Goal: Task Accomplishment & Management: Manage account settings

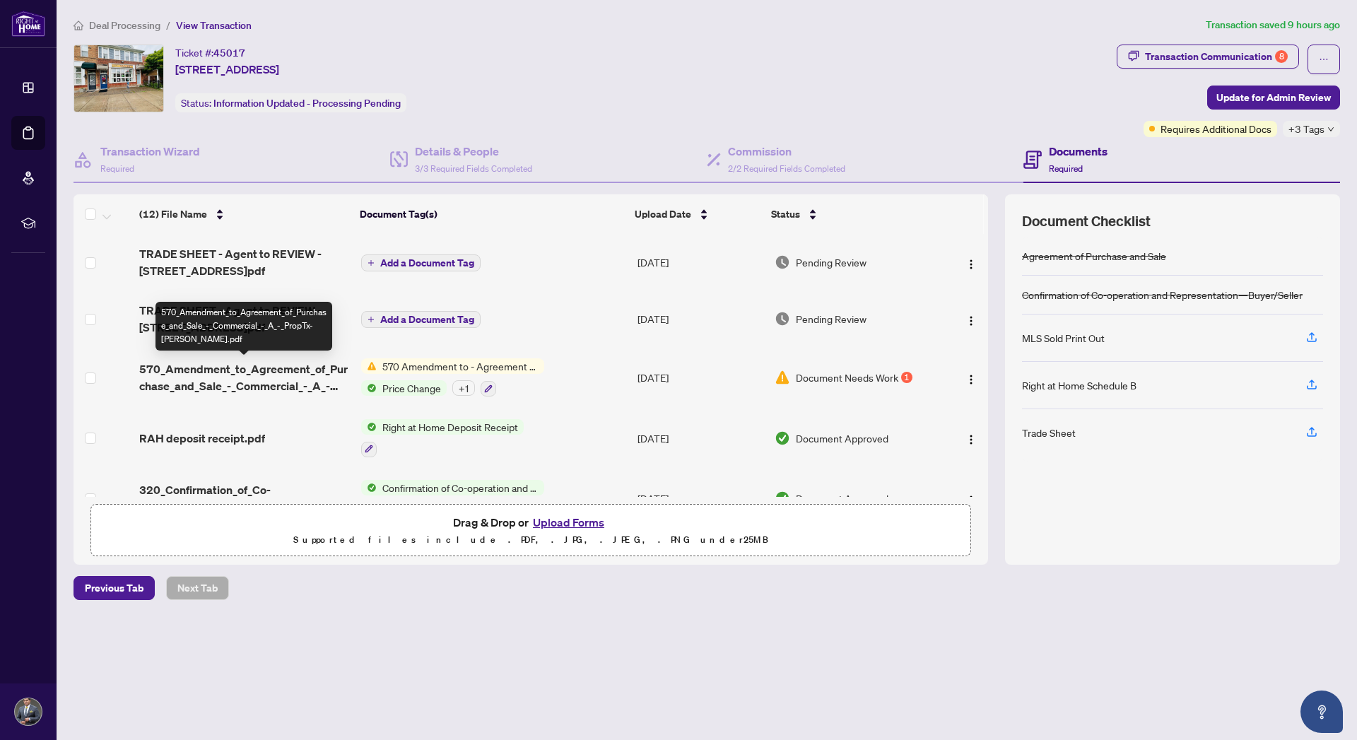
click at [250, 370] on span "570_Amendment_to_Agreement_of_Purchase_and_Sale_-_Commercial_-_A_-_PropTx-[PERS…" at bounding box center [244, 377] width 210 height 34
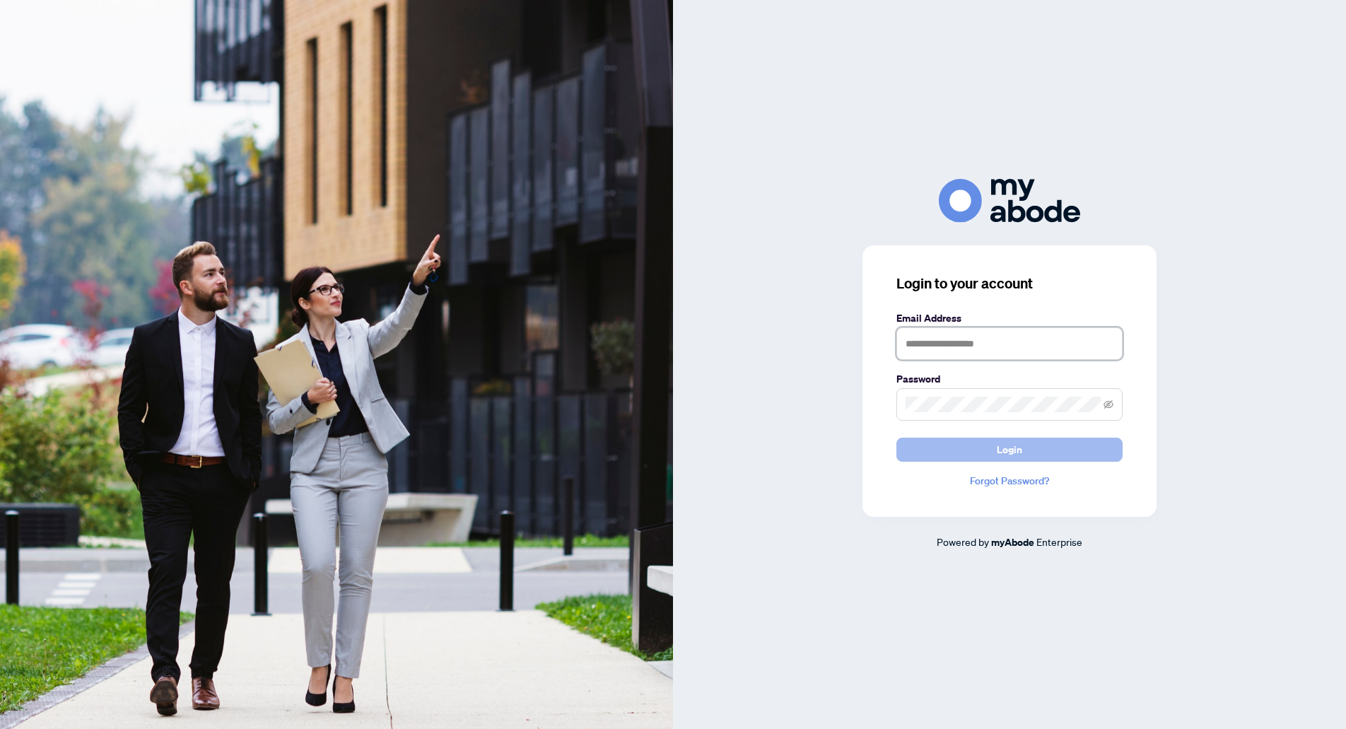
type input "**********"
click at [1023, 454] on button "Login" at bounding box center [1009, 450] width 226 height 24
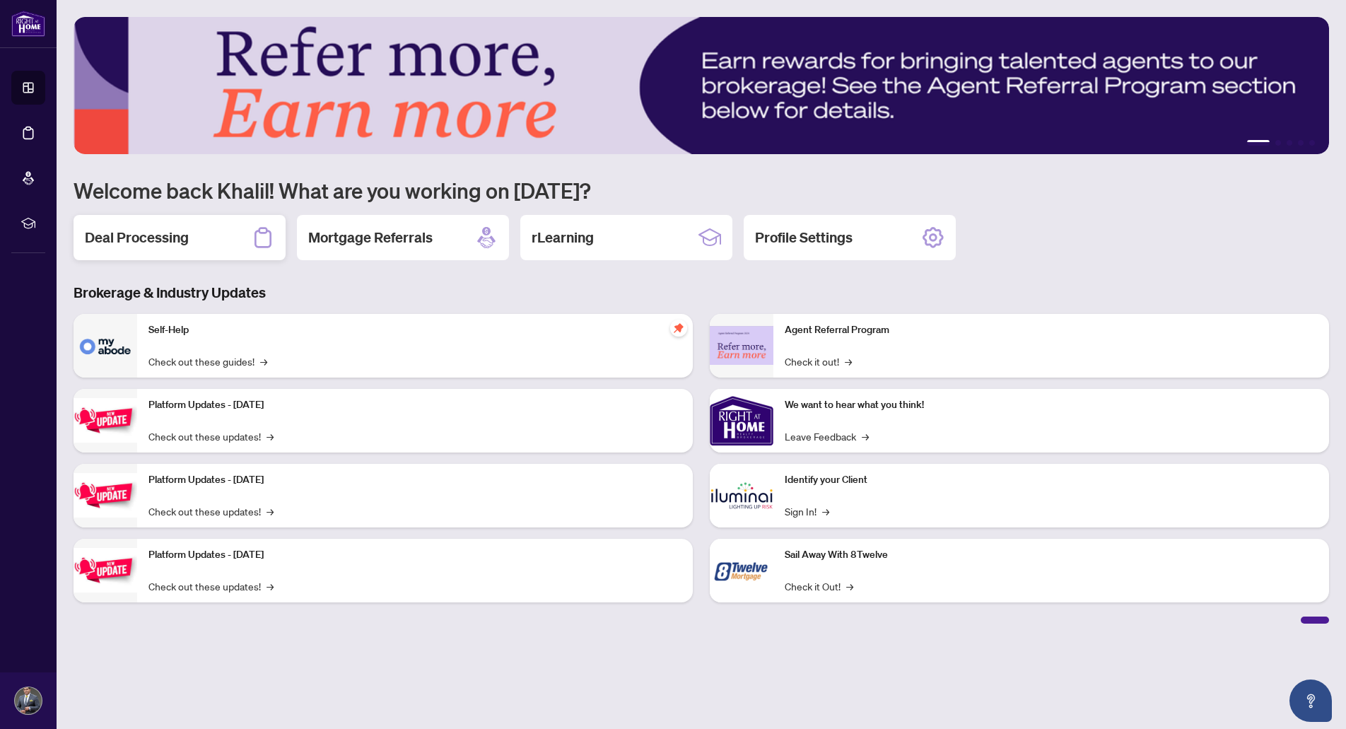
click at [155, 238] on h2 "Deal Processing" at bounding box center [137, 238] width 104 height 20
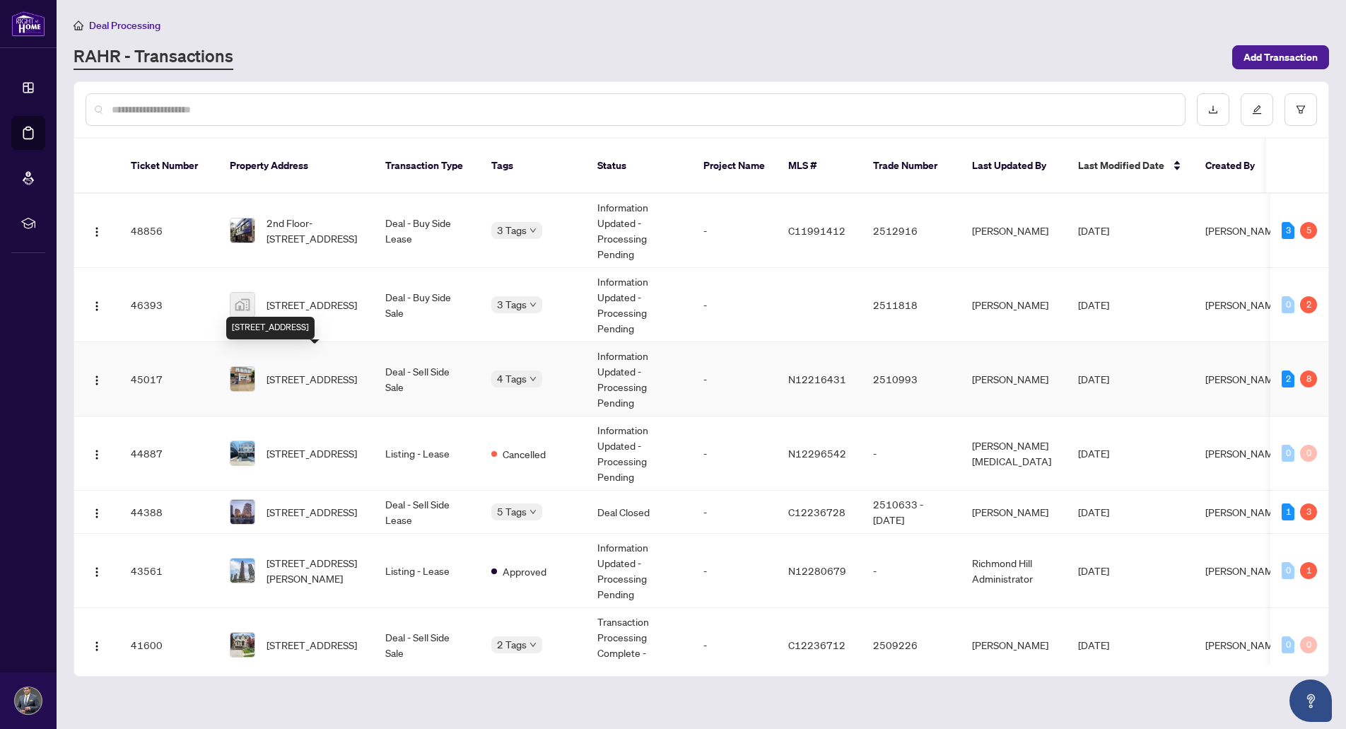
click at [327, 371] on span "[STREET_ADDRESS]" at bounding box center [311, 379] width 90 height 16
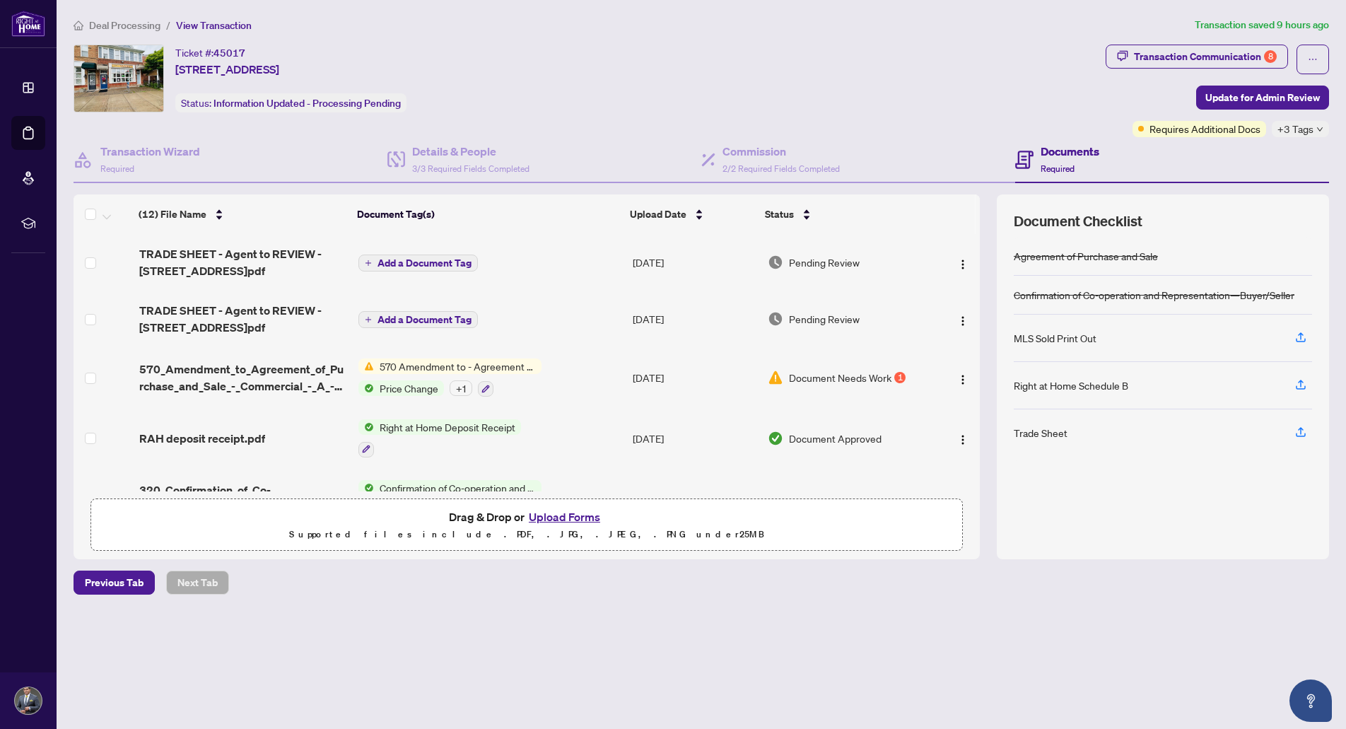
click at [558, 516] on button "Upload Forms" at bounding box center [564, 516] width 80 height 18
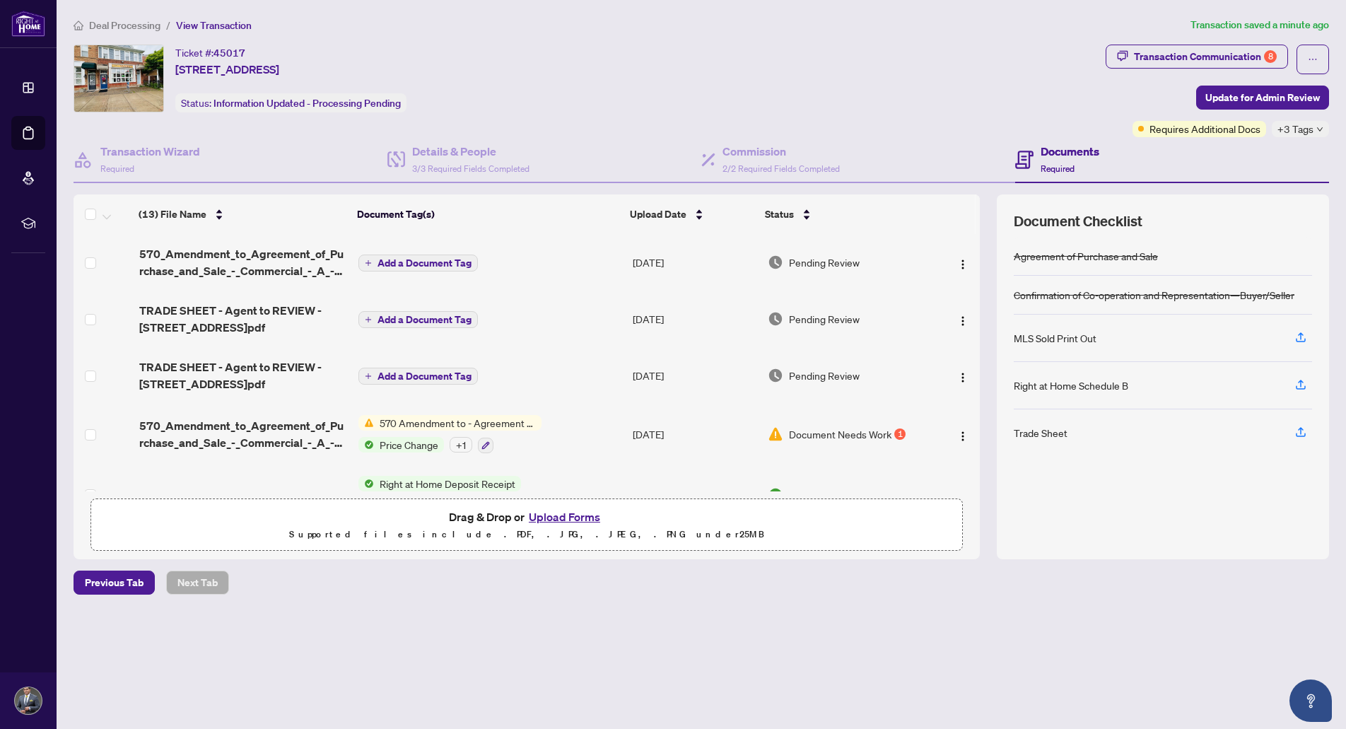
drag, startPoint x: 980, startPoint y: 273, endPoint x: 980, endPoint y: 301, distance: 28.3
click at [980, 301] on div "(13) File Name Document Tag(s) Upload Date Status 570_Amendment_to_Agreement_of…" at bounding box center [701, 376] width 1255 height 365
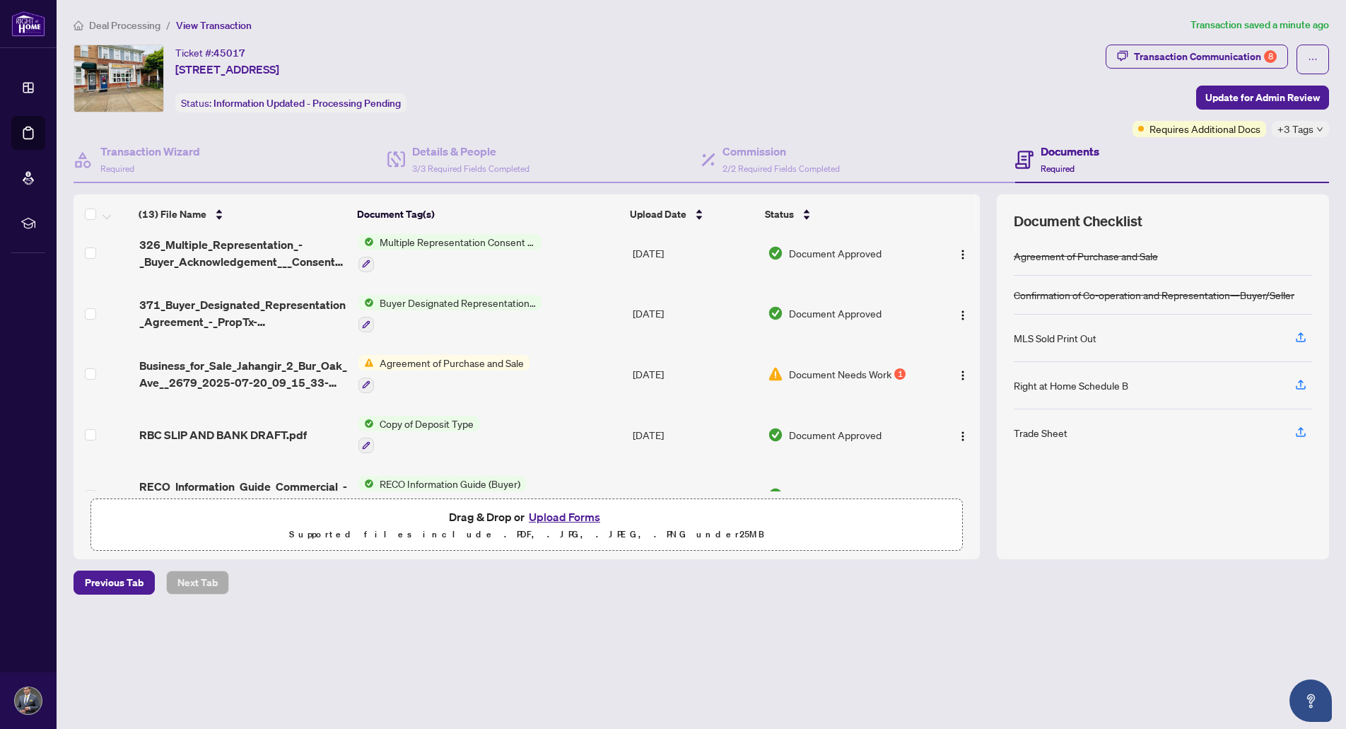
scroll to position [426, 0]
click at [869, 368] on span "Document Needs Work" at bounding box center [840, 372] width 102 height 16
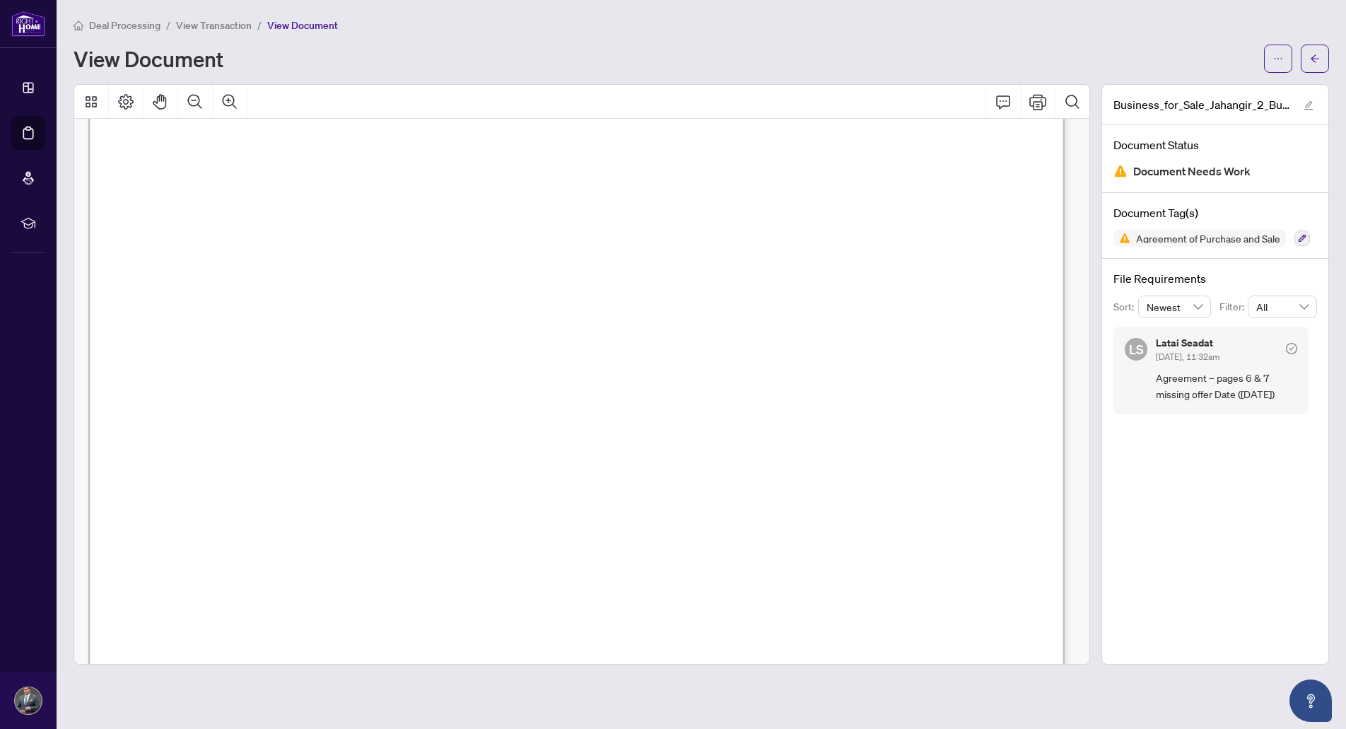
scroll to position [6545, 0]
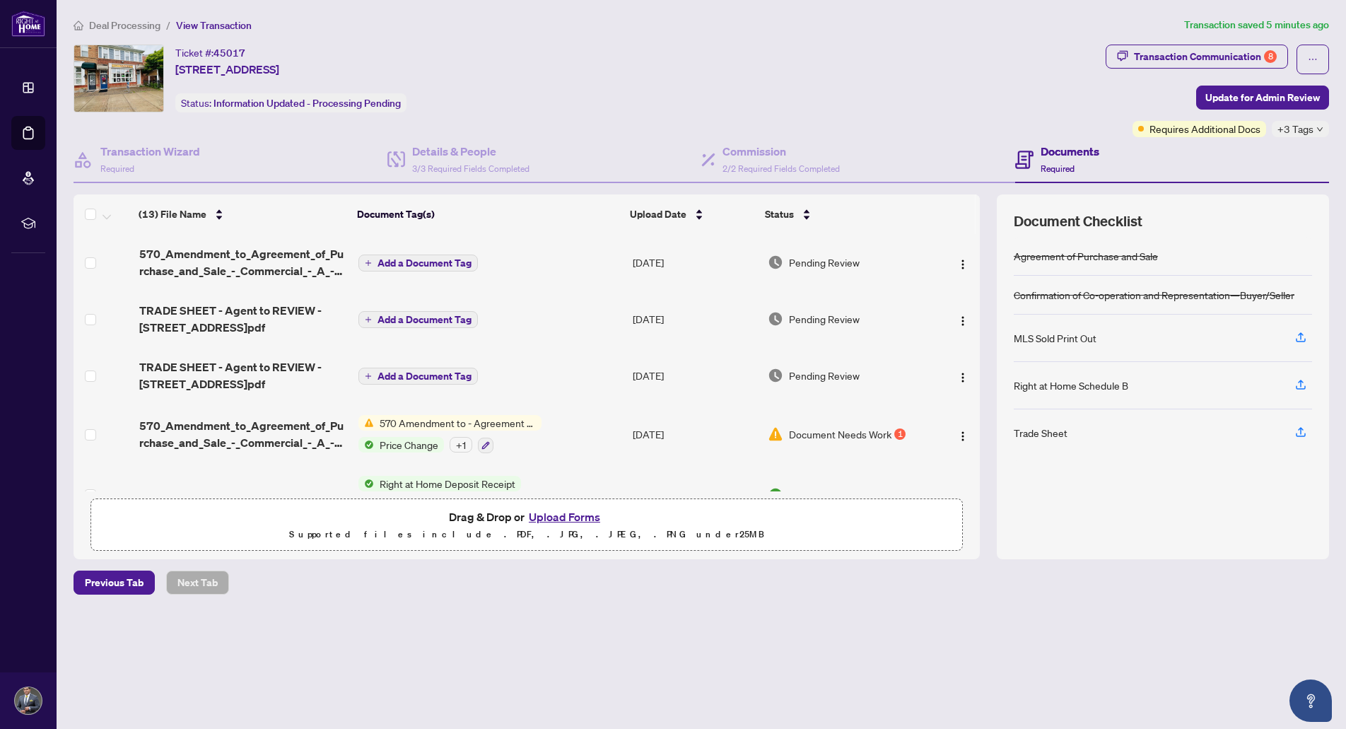
click at [570, 518] on button "Upload Forms" at bounding box center [564, 516] width 80 height 18
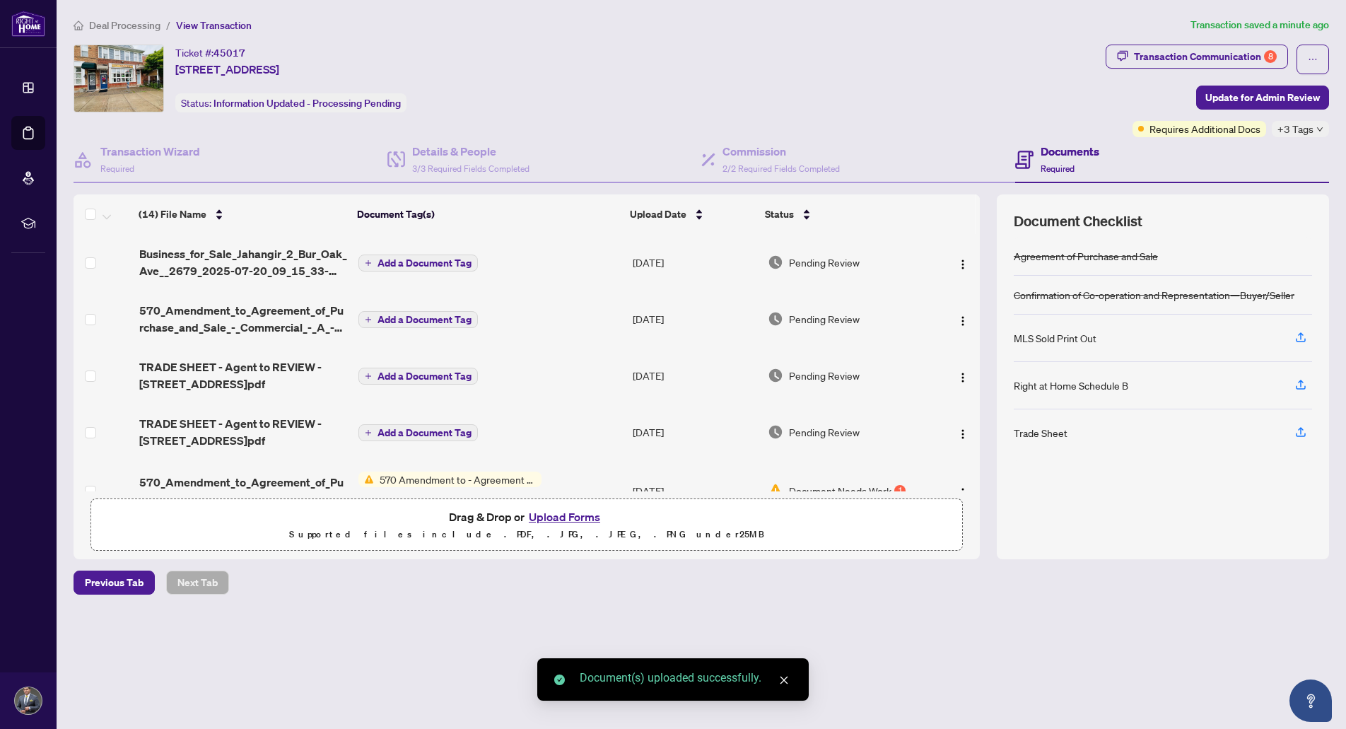
drag, startPoint x: 980, startPoint y: 281, endPoint x: 980, endPoint y: 450, distance: 168.9
click at [980, 450] on div "(14) File Name Document Tag(s) Upload Date Status Business_for_Sale_Jahangir_2_…" at bounding box center [701, 376] width 1255 height 365
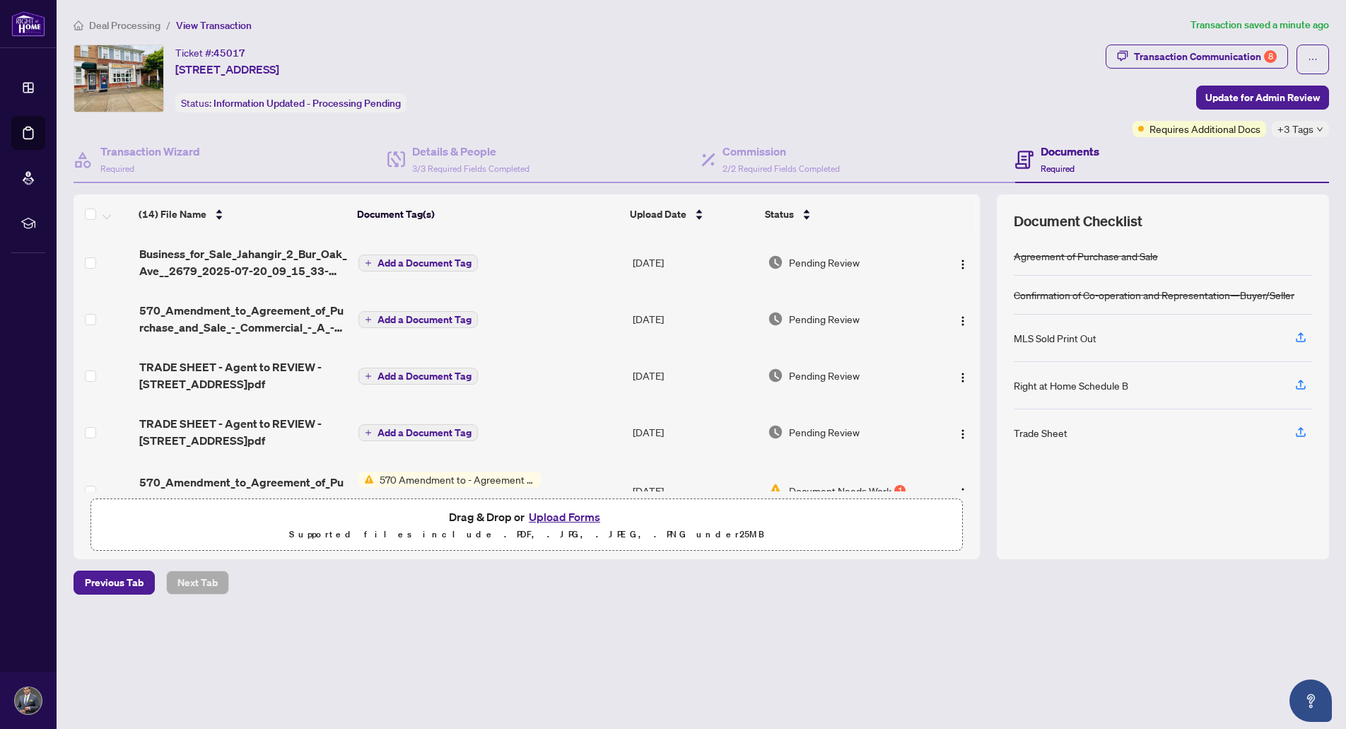
click at [1215, 127] on span "Requires Additional Docs" at bounding box center [1204, 129] width 111 height 16
click at [1307, 55] on button "button" at bounding box center [1312, 60] width 33 height 30
click at [1322, 61] on button "button" at bounding box center [1312, 60] width 33 height 30
click at [1312, 61] on icon "ellipsis" at bounding box center [1313, 59] width 10 height 10
drag, startPoint x: 937, startPoint y: 88, endPoint x: 952, endPoint y: 81, distance: 17.4
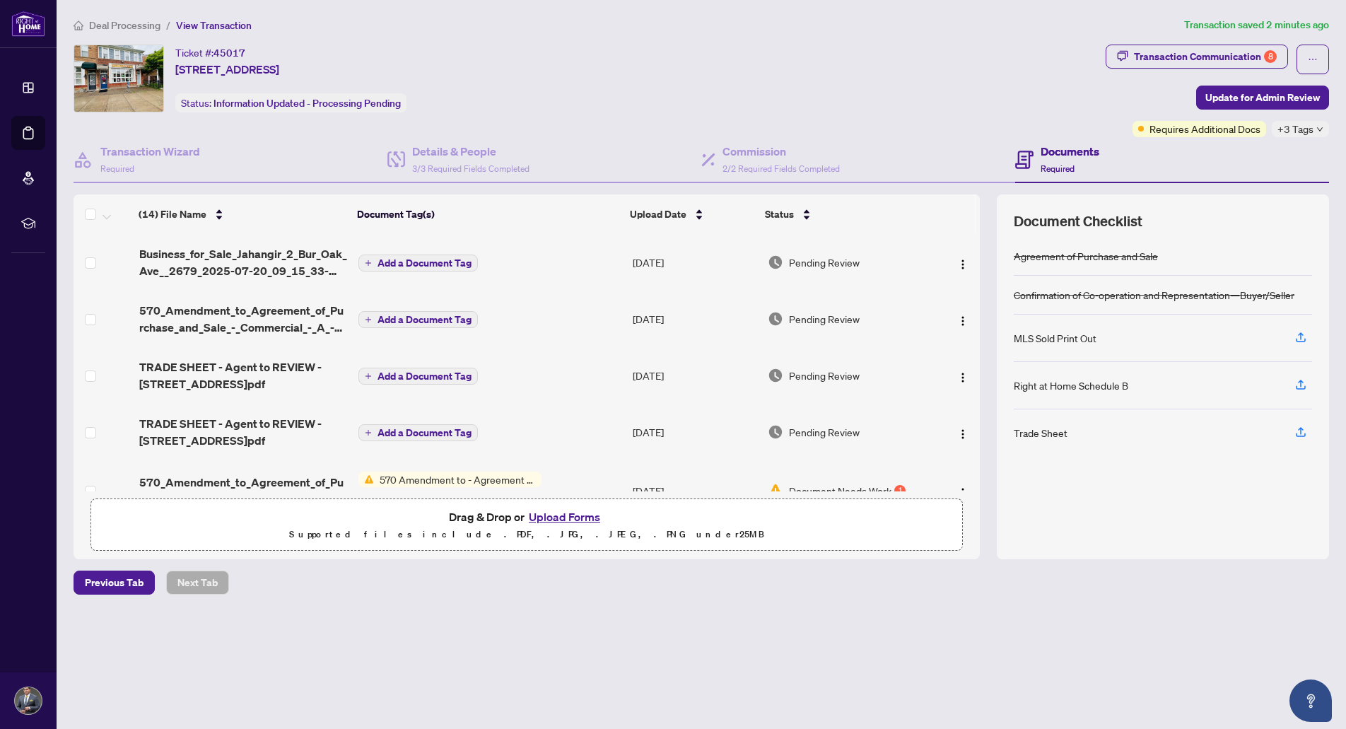
click at [943, 84] on div "Ticket #: 45017 2679-2 Bur Oak Ave, Markham, Ontario L6B 1K8, Canada Status: In…" at bounding box center [587, 79] width 1026 height 68
click at [749, 148] on h4 "Commission" at bounding box center [780, 151] width 117 height 17
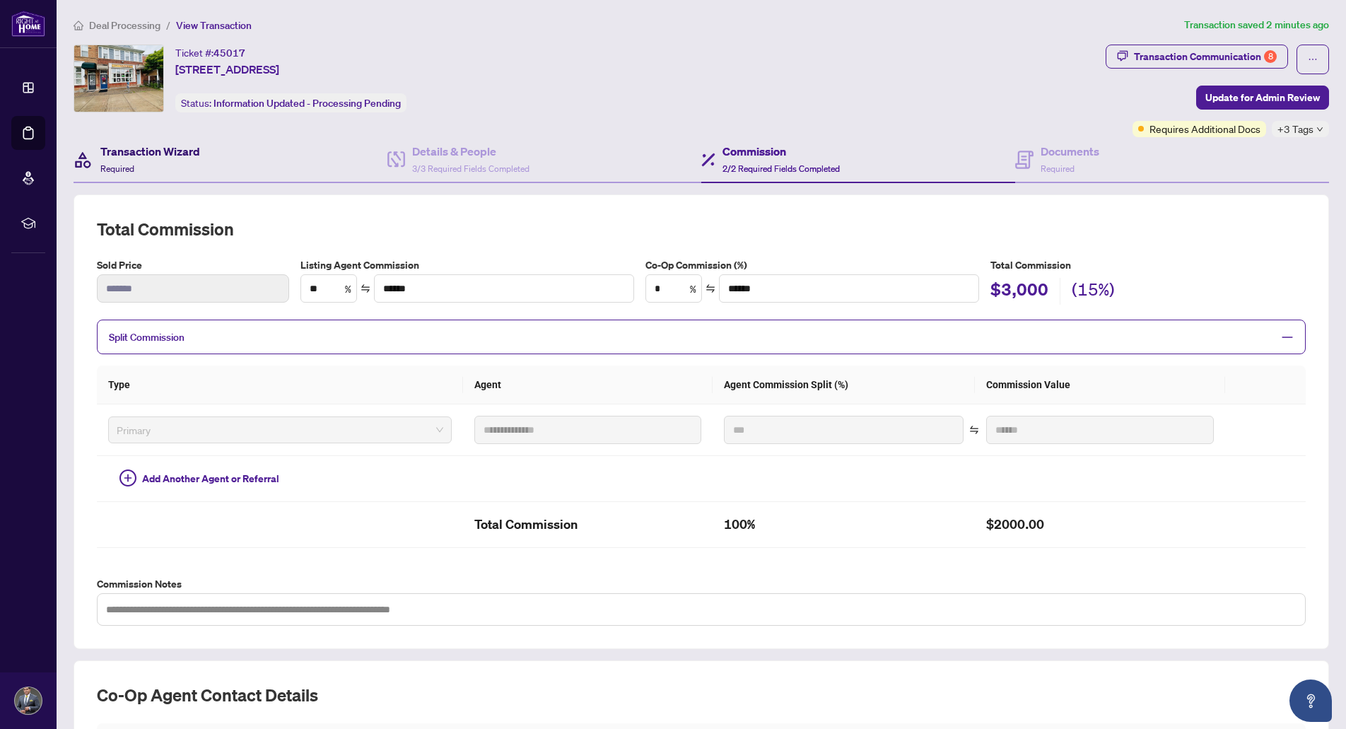
click at [175, 151] on h4 "Transaction Wizard" at bounding box center [150, 151] width 100 height 17
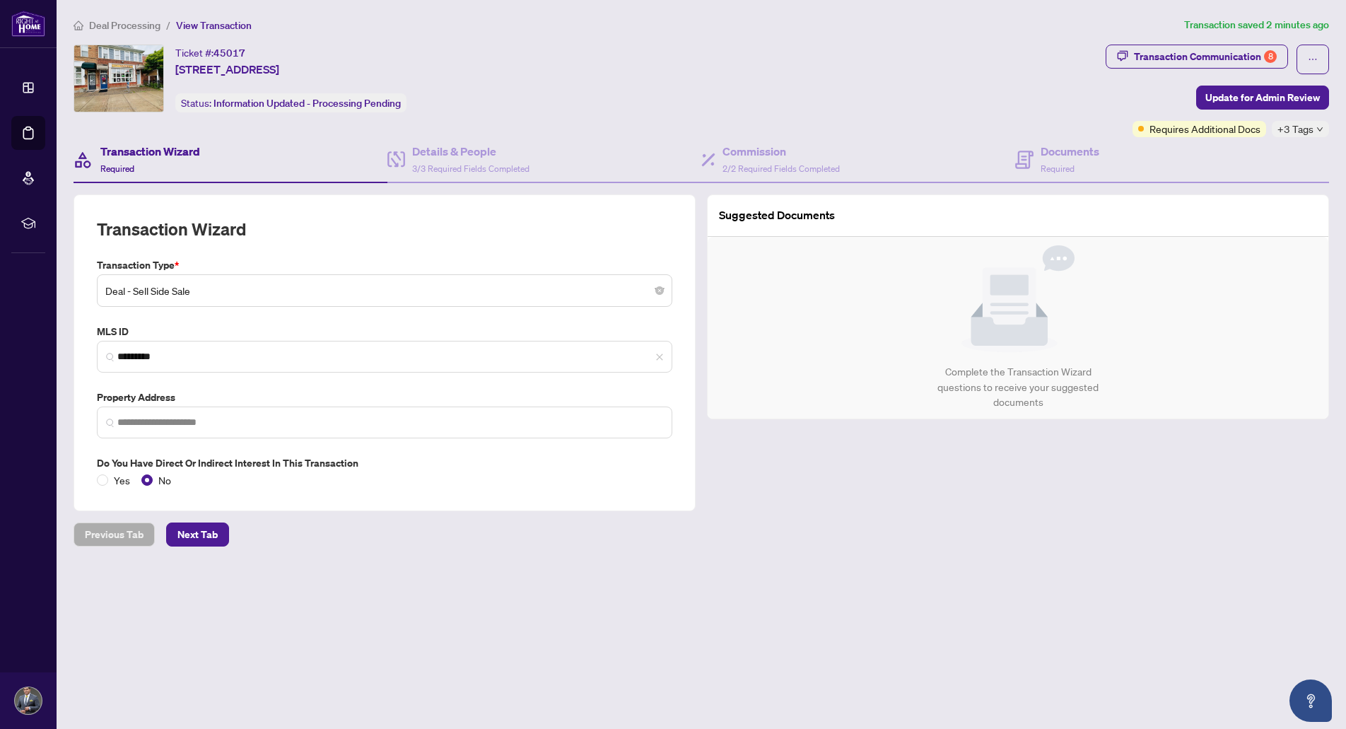
type input "**********"
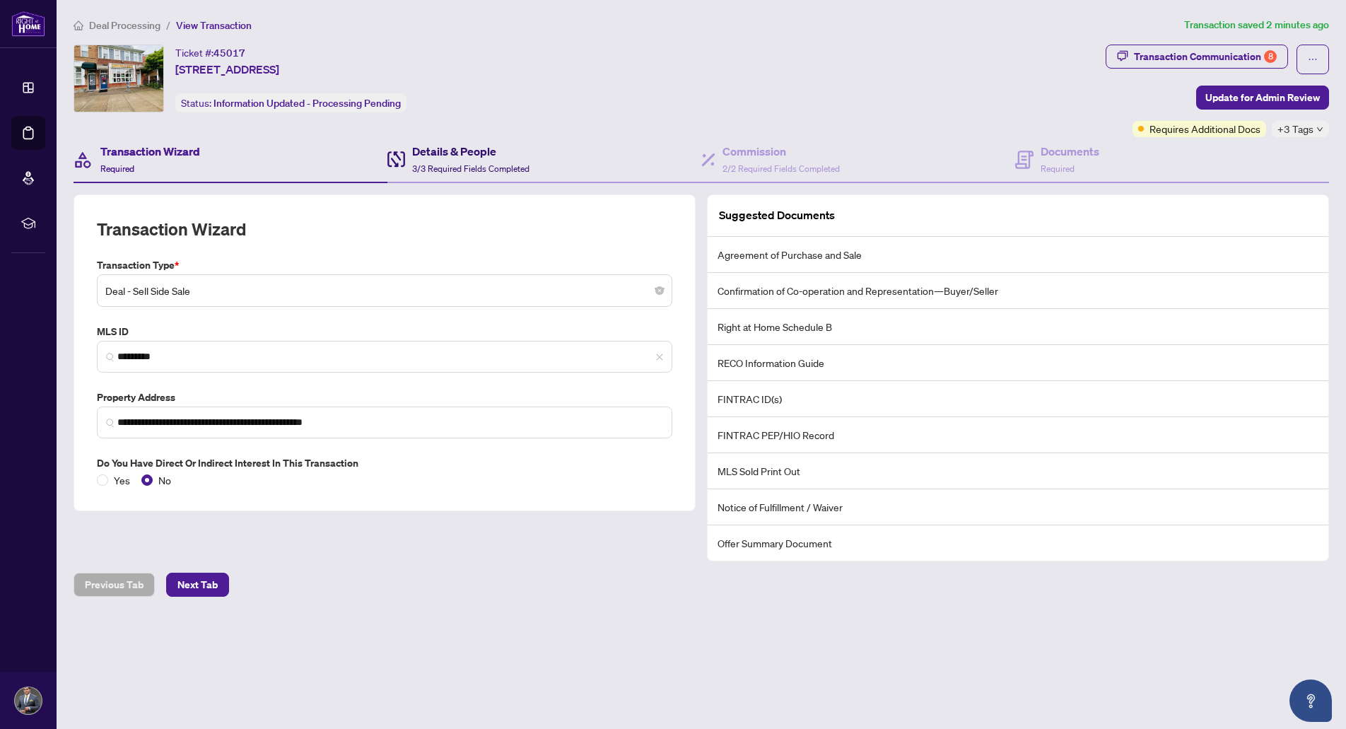
click at [439, 157] on h4 "Details & People" at bounding box center [470, 151] width 117 height 17
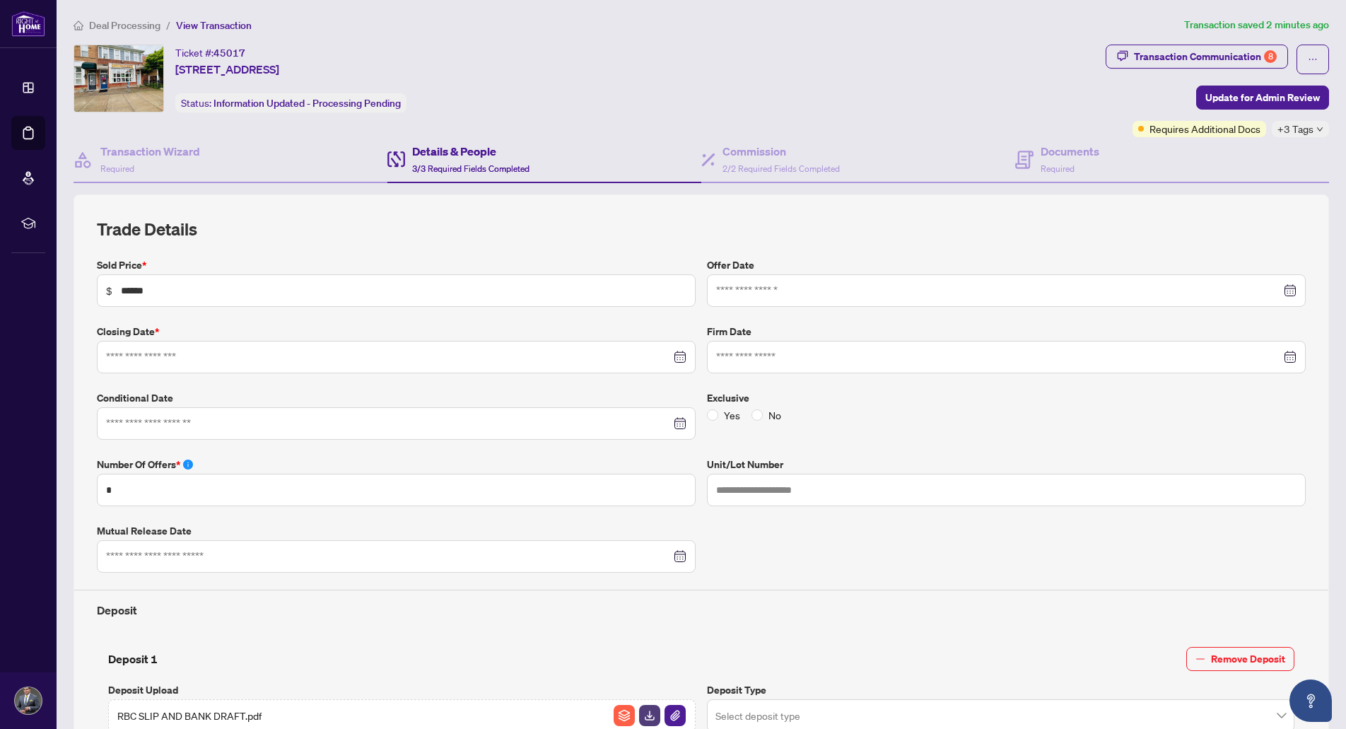
type input "**********"
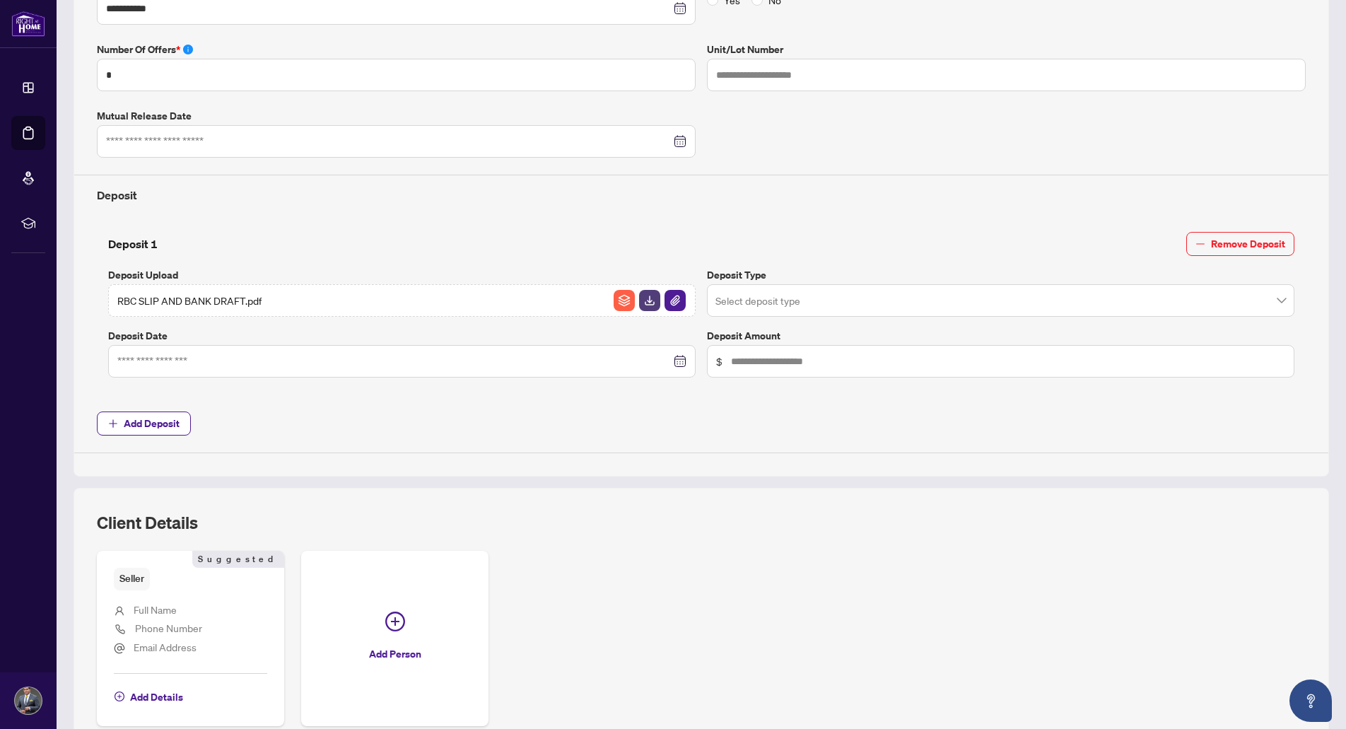
scroll to position [537, 0]
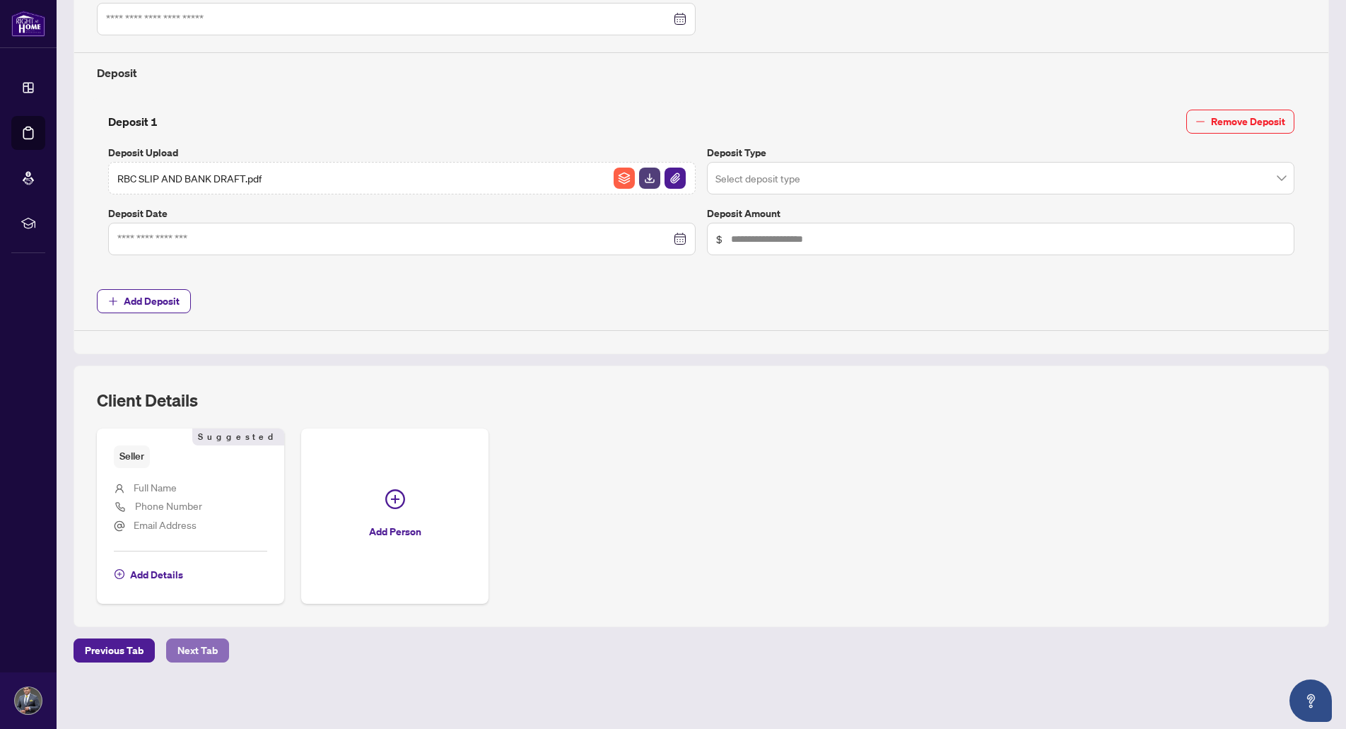
click at [198, 654] on span "Next Tab" at bounding box center [197, 650] width 40 height 23
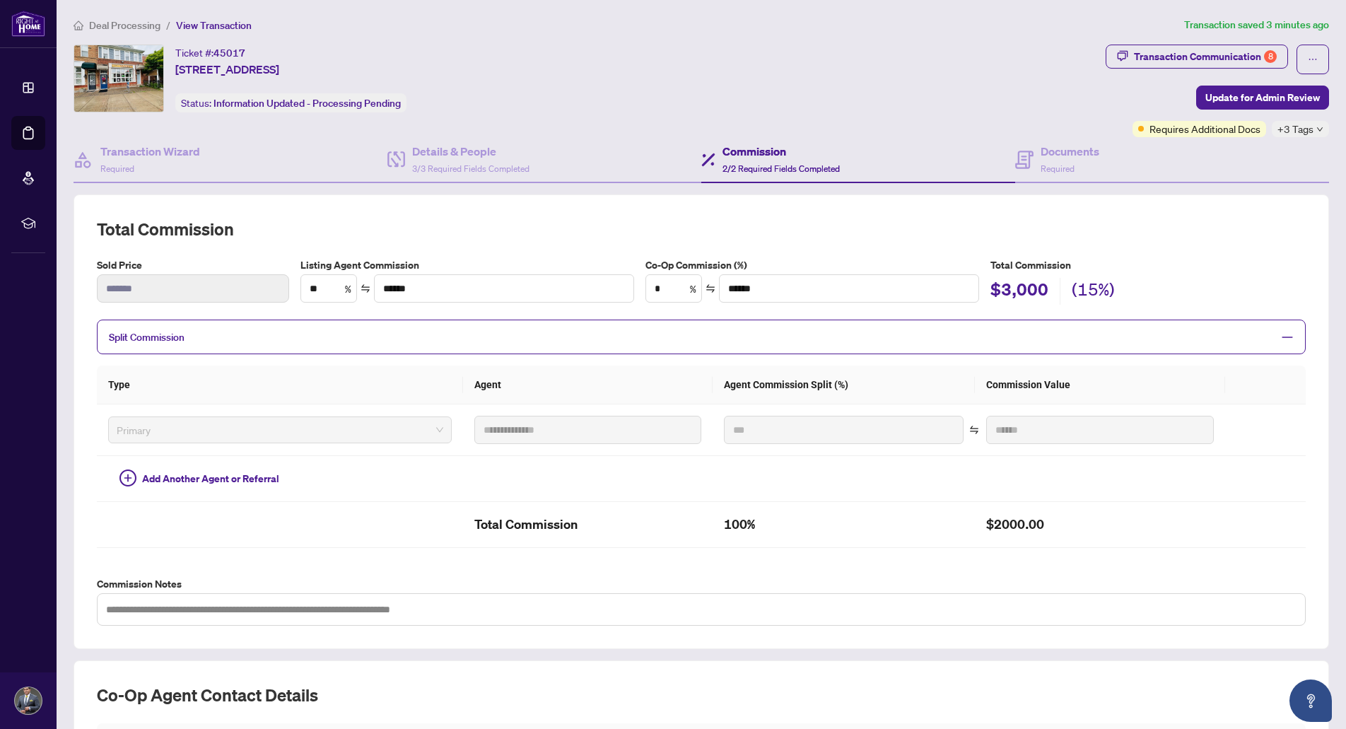
click at [167, 340] on span "Split Commission" at bounding box center [147, 337] width 76 height 13
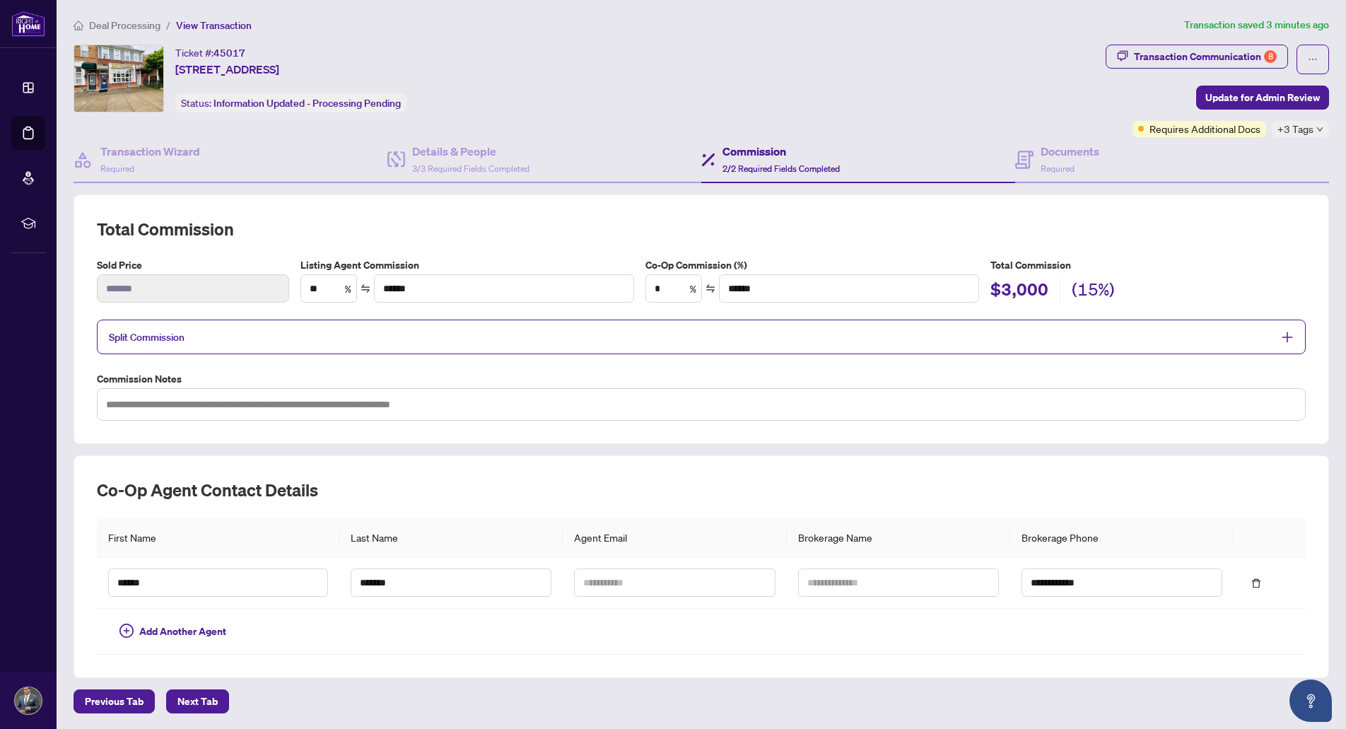
click at [168, 339] on span "Split Commission" at bounding box center [147, 337] width 76 height 13
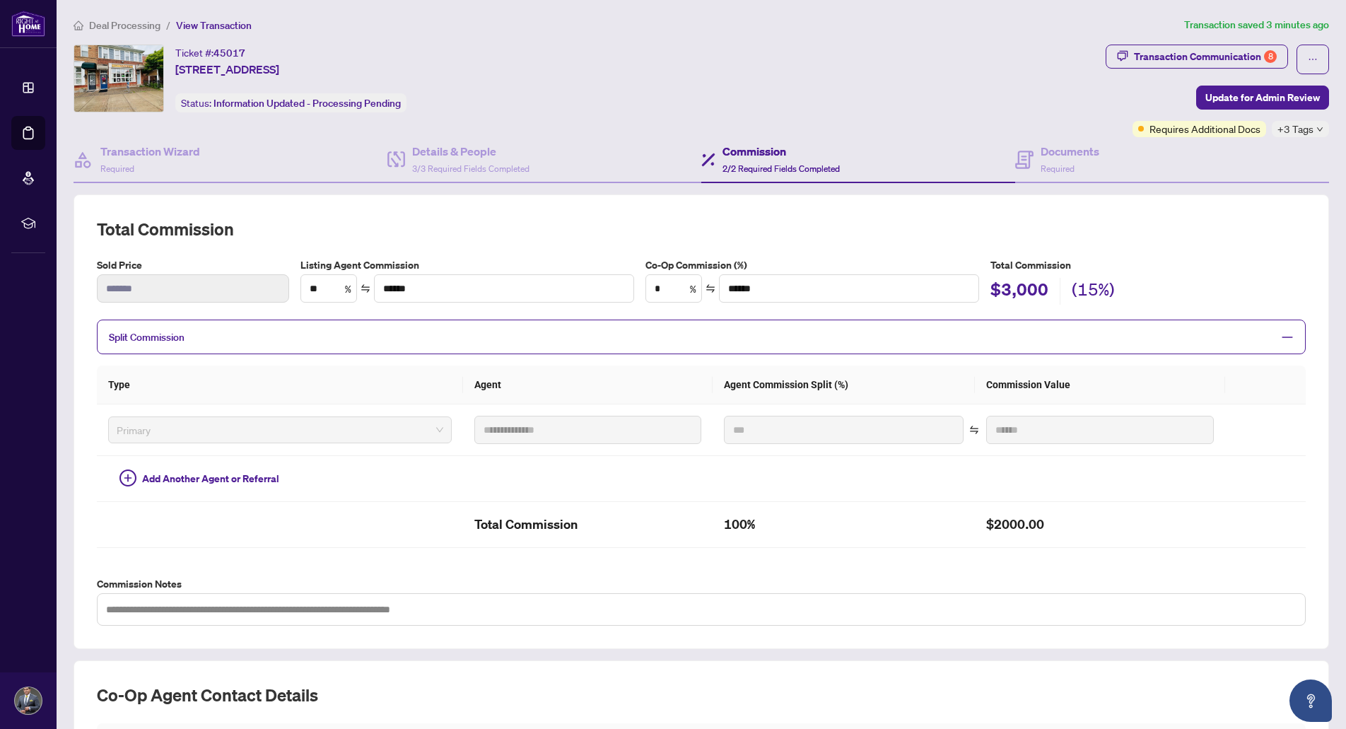
click at [168, 339] on span "Split Commission" at bounding box center [147, 337] width 76 height 13
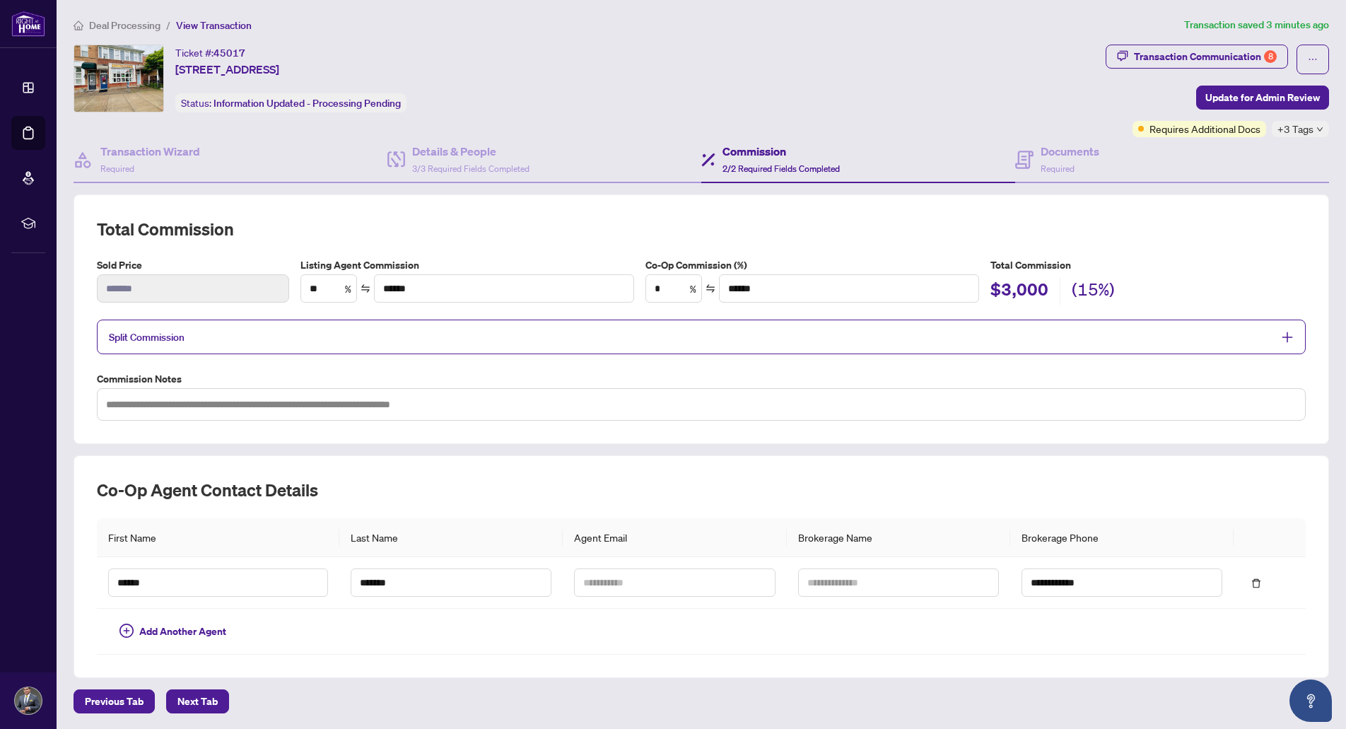
click at [168, 339] on span "Split Commission" at bounding box center [147, 337] width 76 height 13
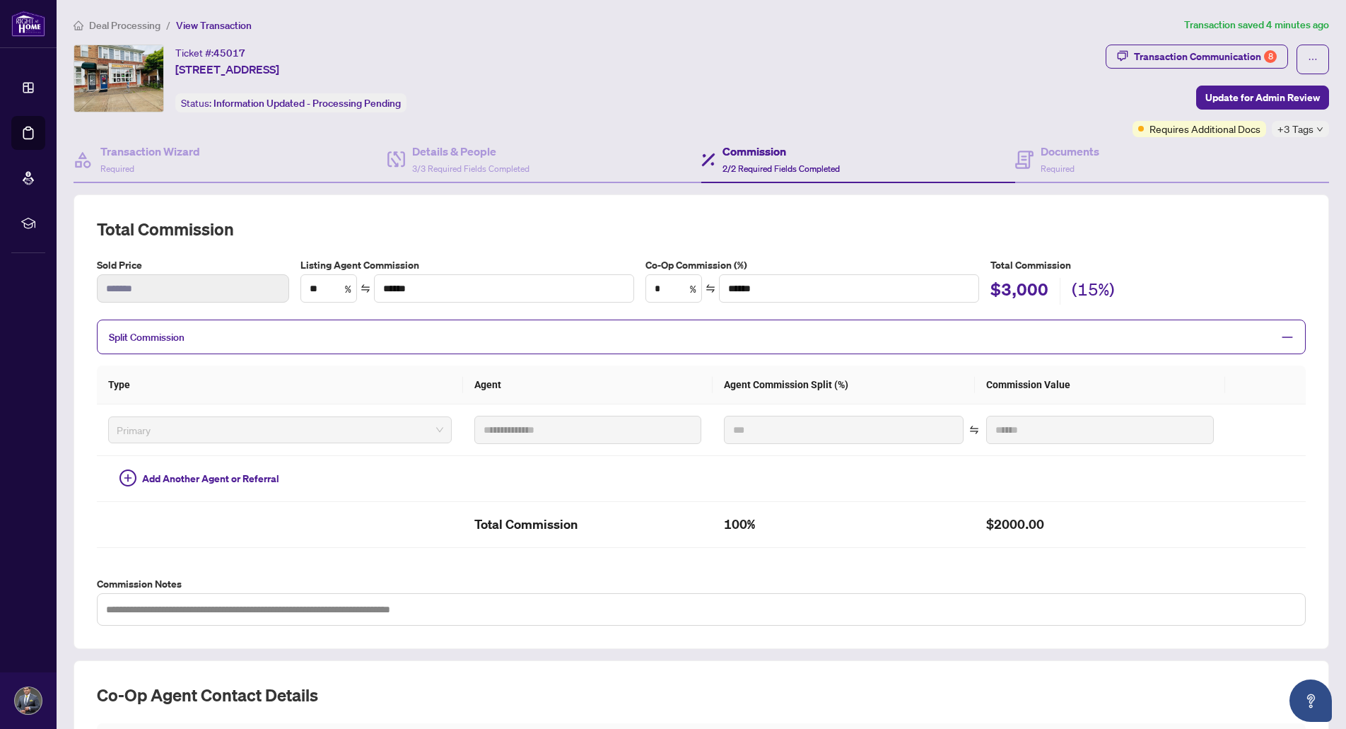
click at [166, 339] on span "Split Commission" at bounding box center [147, 337] width 76 height 13
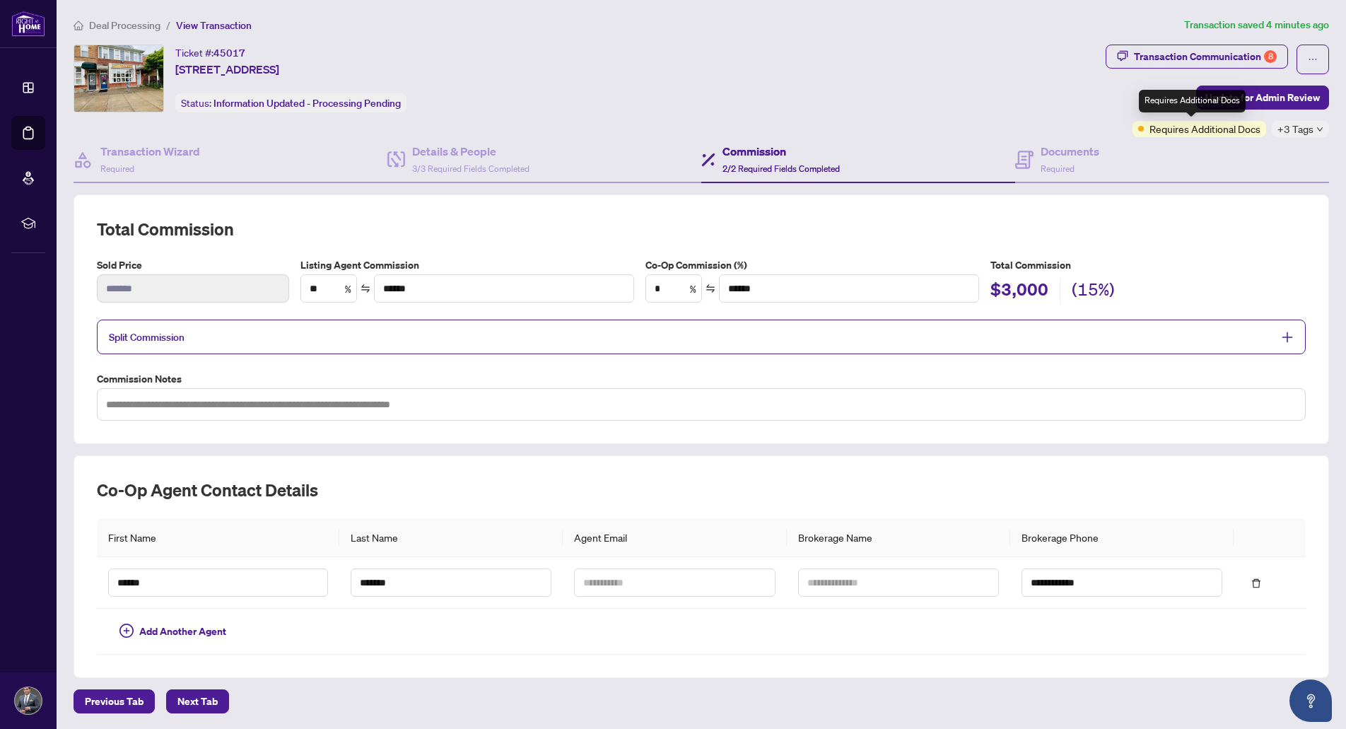
click at [1205, 132] on span "Requires Additional Docs" at bounding box center [1204, 129] width 111 height 16
click at [1296, 51] on button "button" at bounding box center [1312, 60] width 33 height 30
click at [992, 99] on div "Ticket #: 45017 2679-2 Bur Oak Ave, Markham, Ontario L6B 1K8, Canada Status: In…" at bounding box center [587, 79] width 1026 height 68
click at [1057, 160] on div "Documents Required" at bounding box center [1069, 159] width 59 height 33
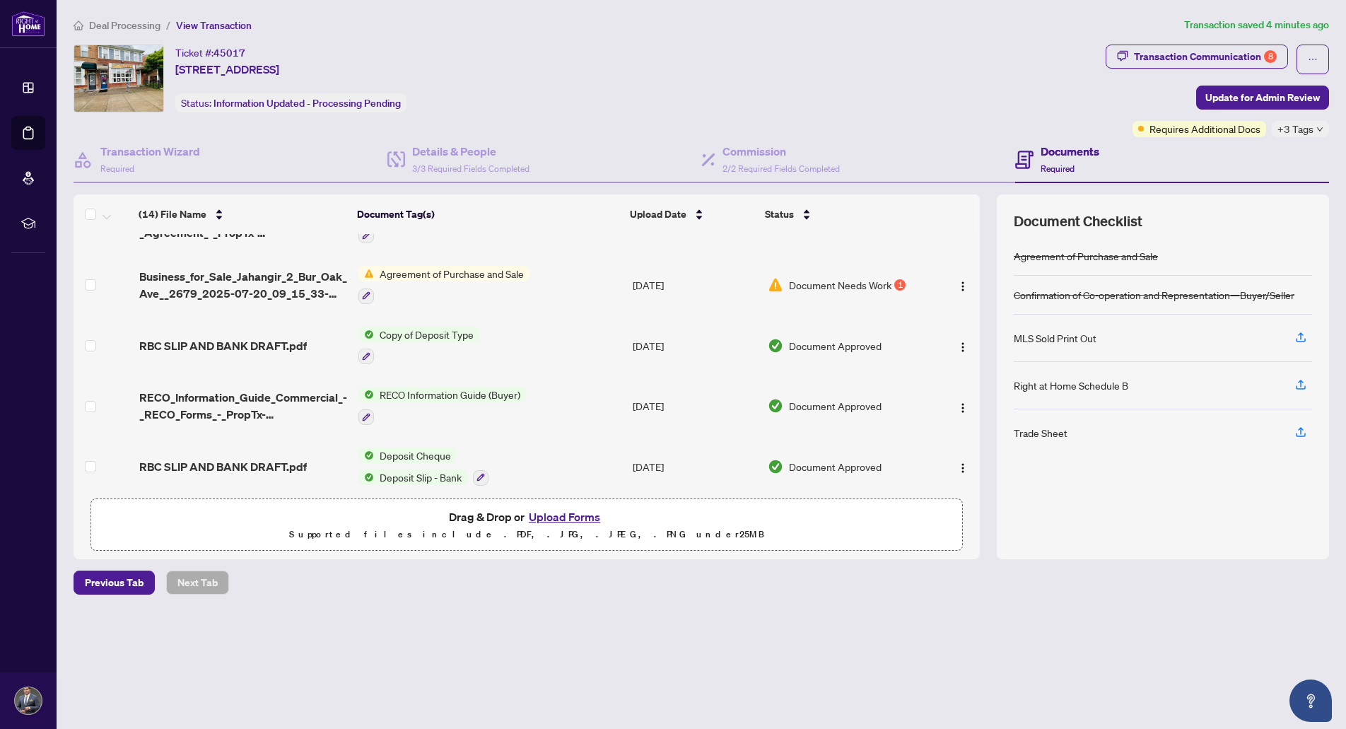
scroll to position [570, 0]
click at [1277, 100] on span "Update for Admin Review" at bounding box center [1262, 97] width 115 height 23
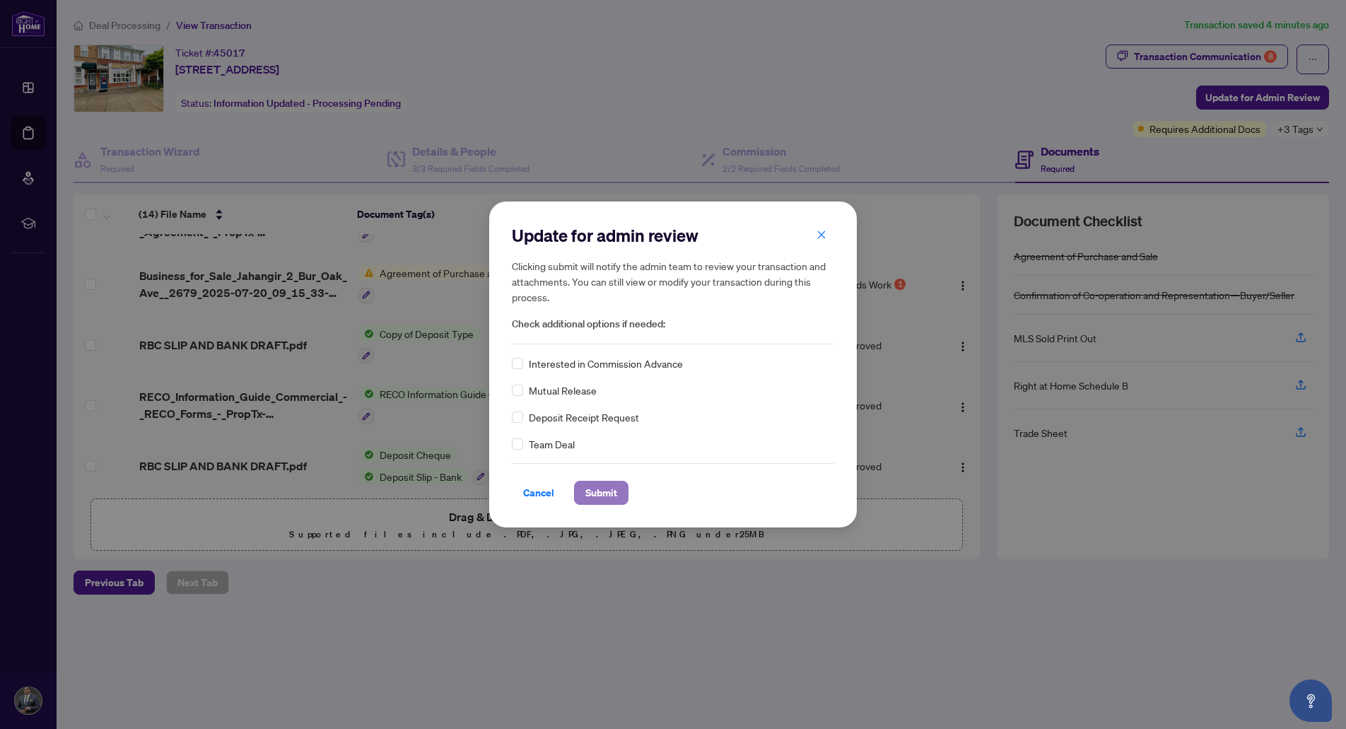
click at [602, 494] on span "Submit" at bounding box center [601, 492] width 32 height 23
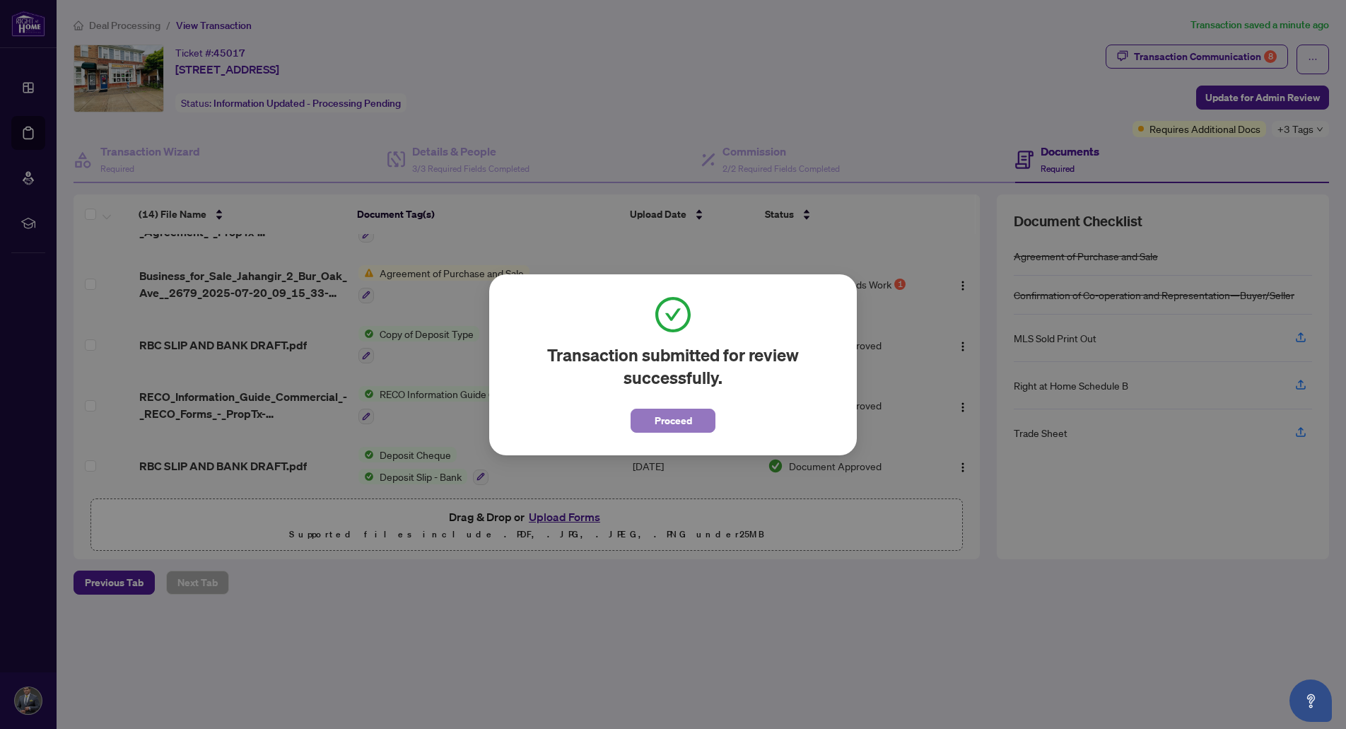
click at [671, 431] on span "Proceed" at bounding box center [673, 420] width 37 height 23
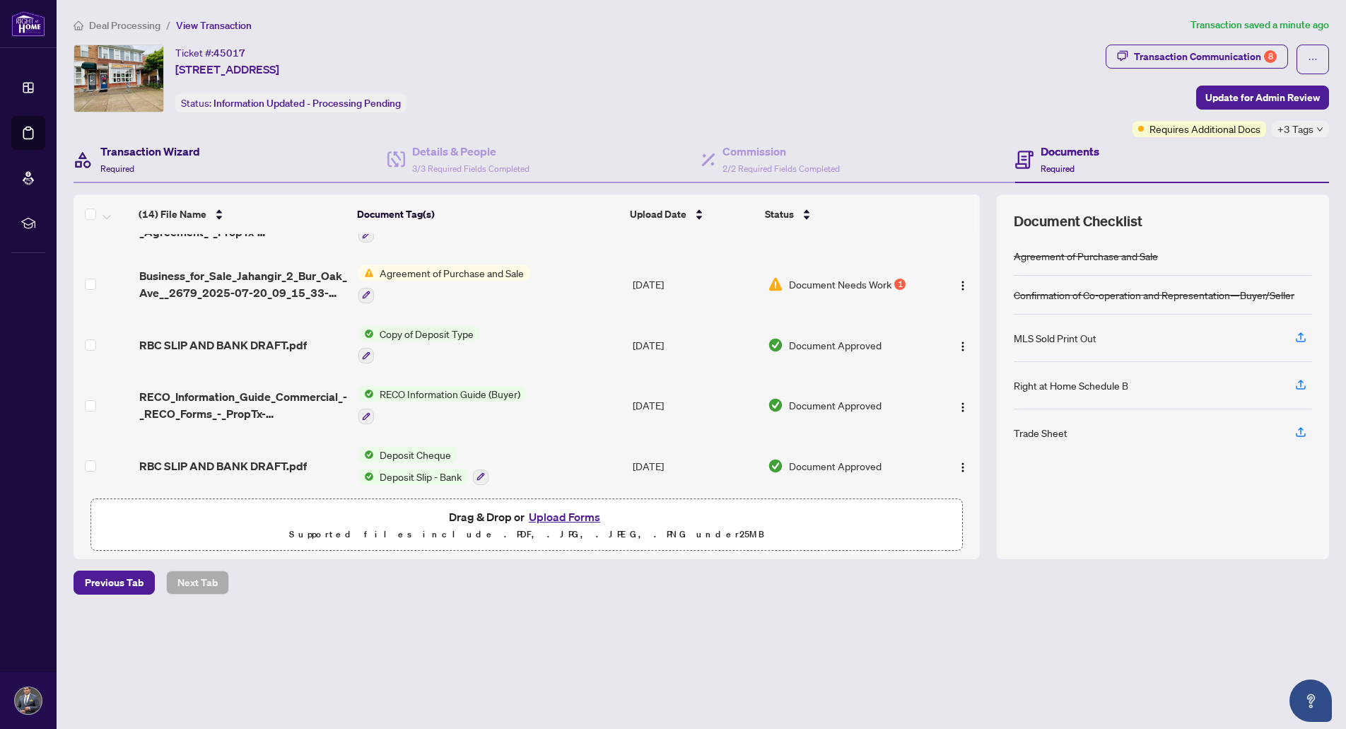
click at [168, 146] on h4 "Transaction Wizard" at bounding box center [150, 151] width 100 height 17
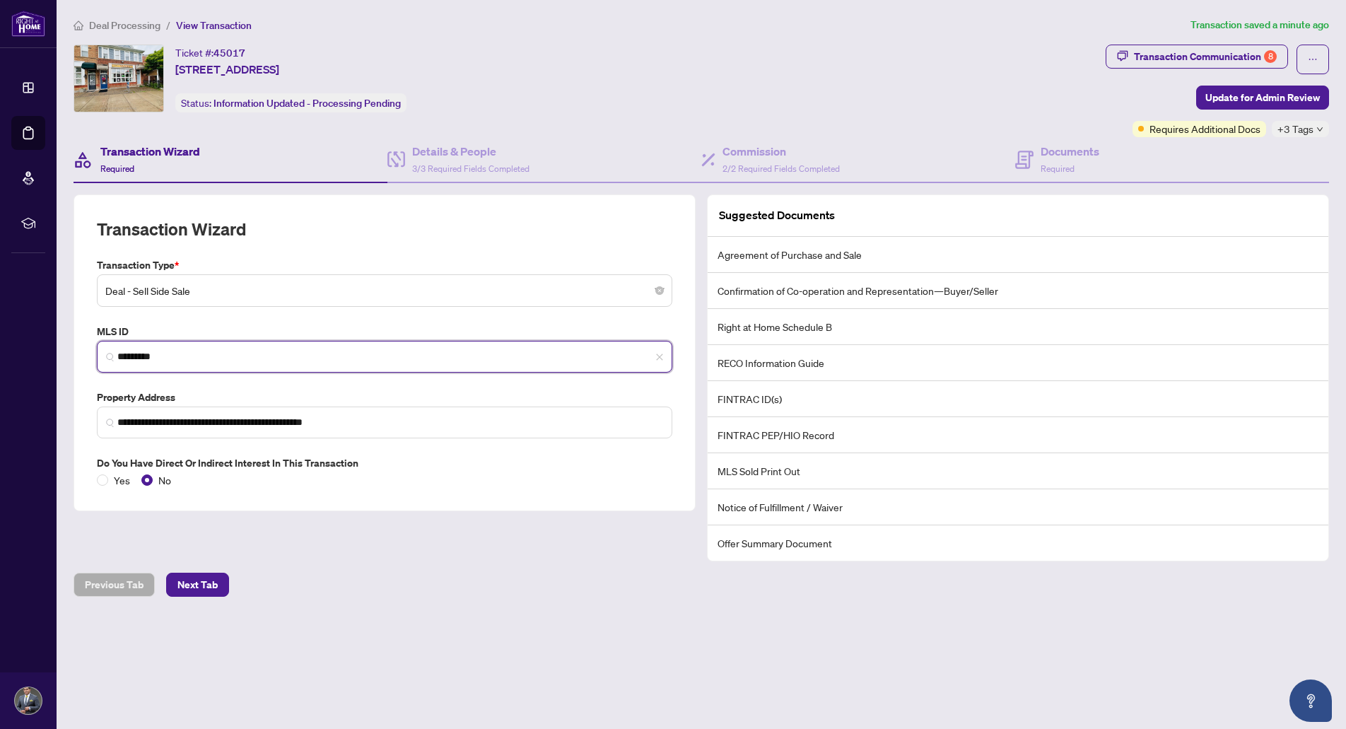
drag, startPoint x: 175, startPoint y: 356, endPoint x: 119, endPoint y: 354, distance: 56.6
click at [119, 354] on input "*********" at bounding box center [390, 356] width 546 height 15
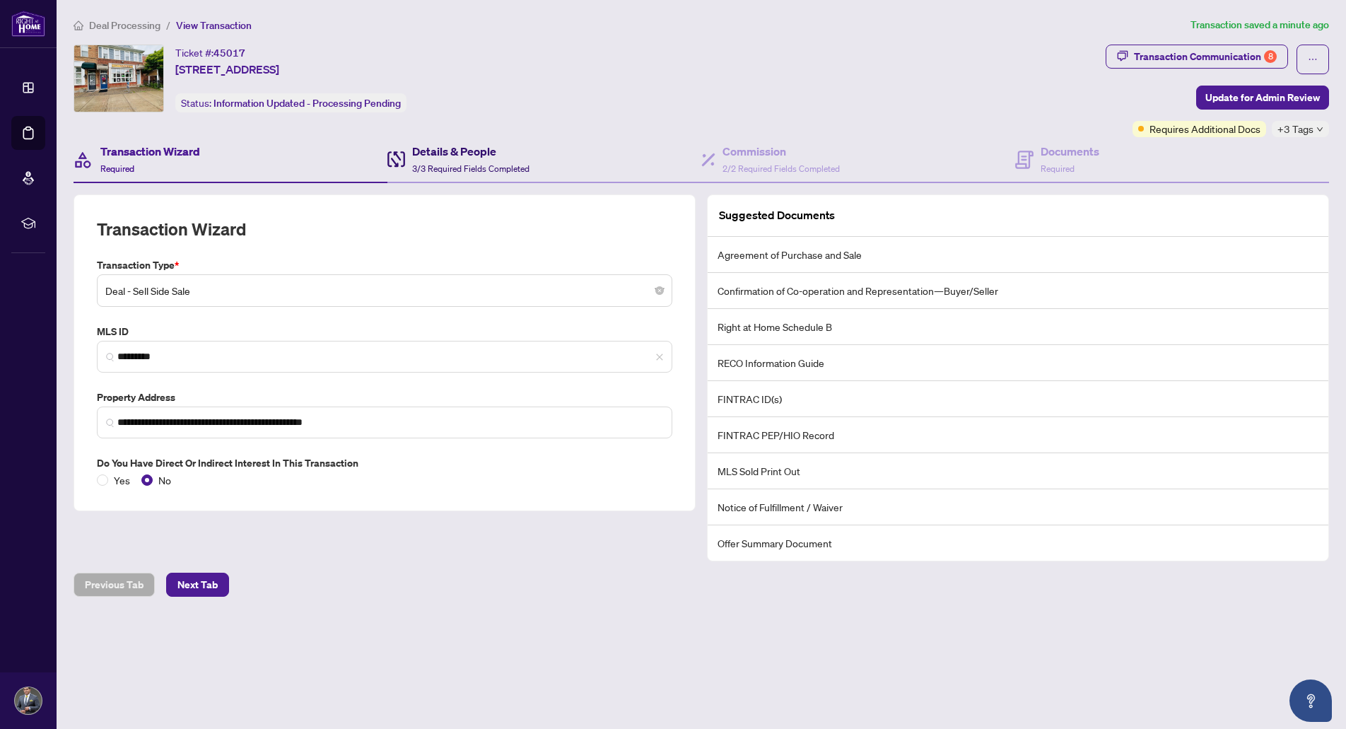
click at [456, 155] on h4 "Details & People" at bounding box center [470, 151] width 117 height 17
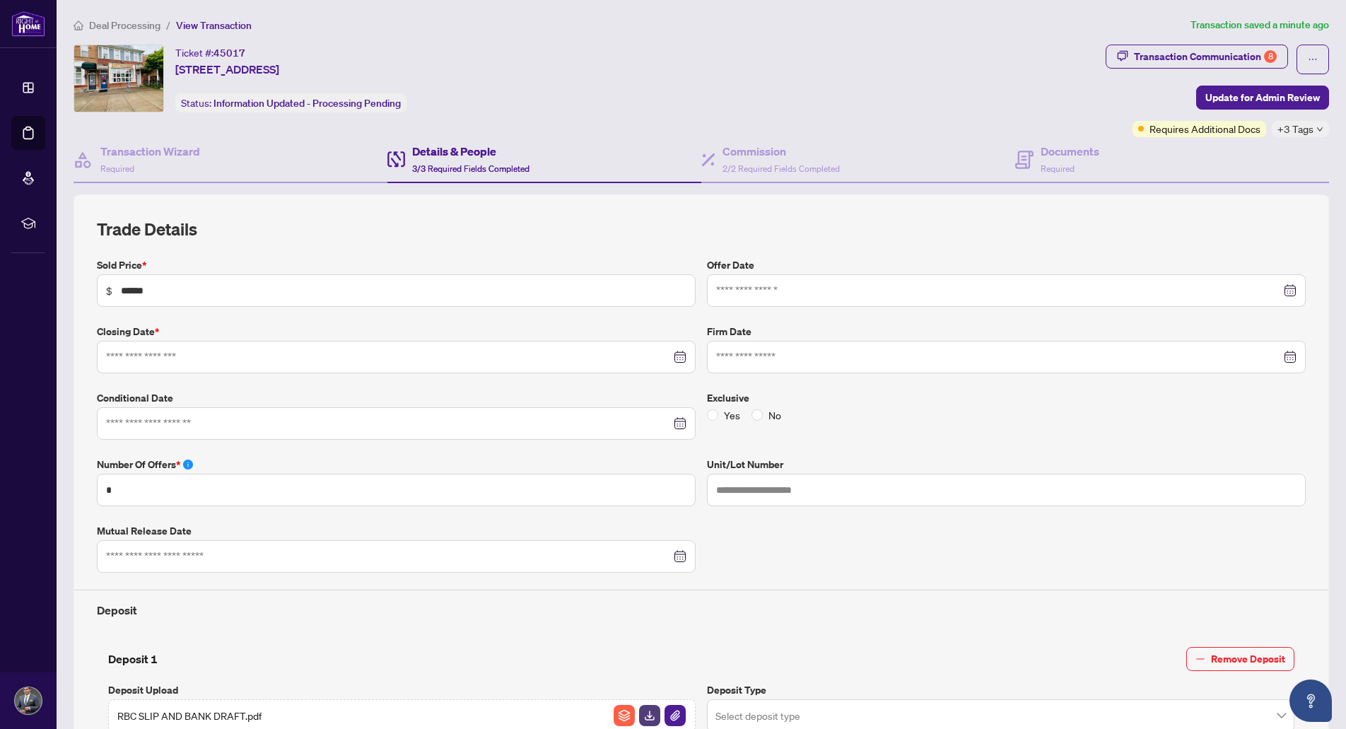
type input "**********"
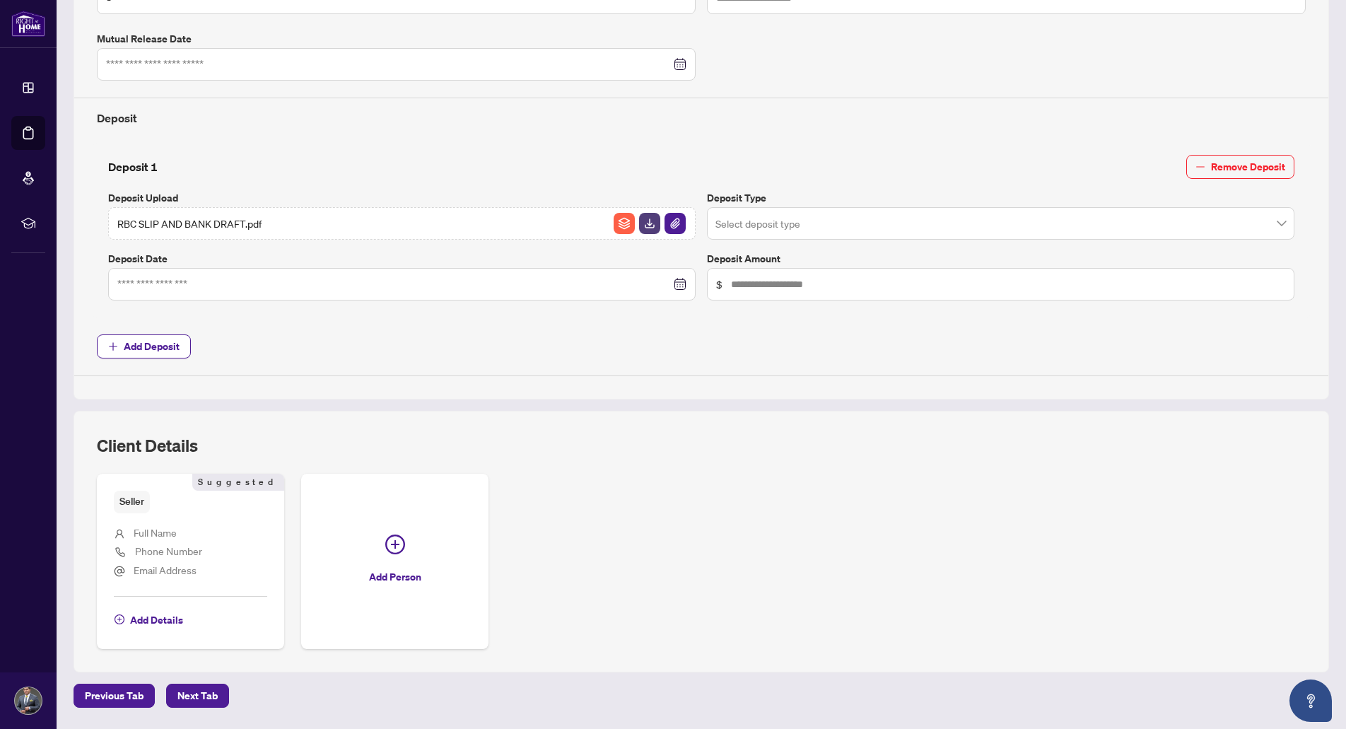
scroll to position [495, 0]
click at [196, 695] on span "Next Tab" at bounding box center [197, 692] width 40 height 23
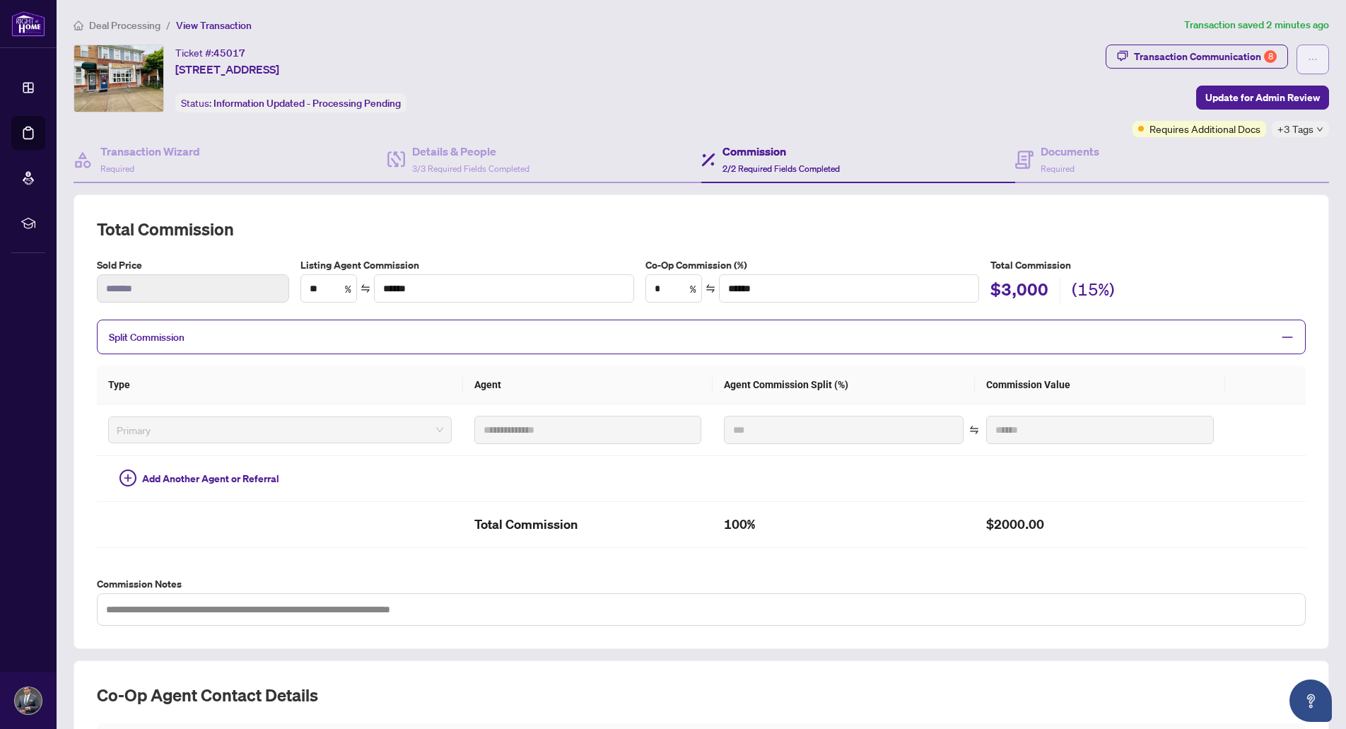
click at [1307, 62] on button "button" at bounding box center [1312, 60] width 33 height 30
click at [1170, 53] on div "Transaction Communication 8" at bounding box center [1205, 56] width 143 height 23
type textarea "**********"
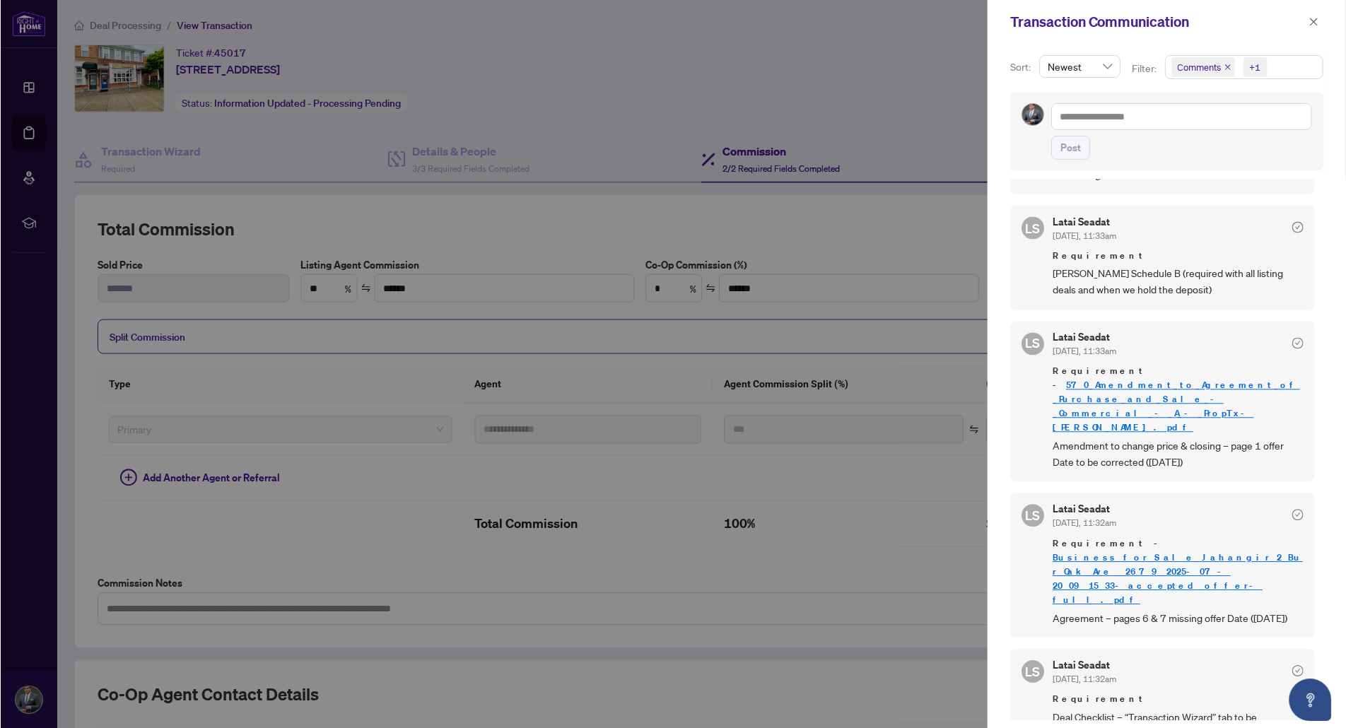
scroll to position [283, 0]
click at [809, 64] on div at bounding box center [673, 364] width 1346 height 729
click at [1320, 26] on button "button" at bounding box center [1314, 21] width 18 height 17
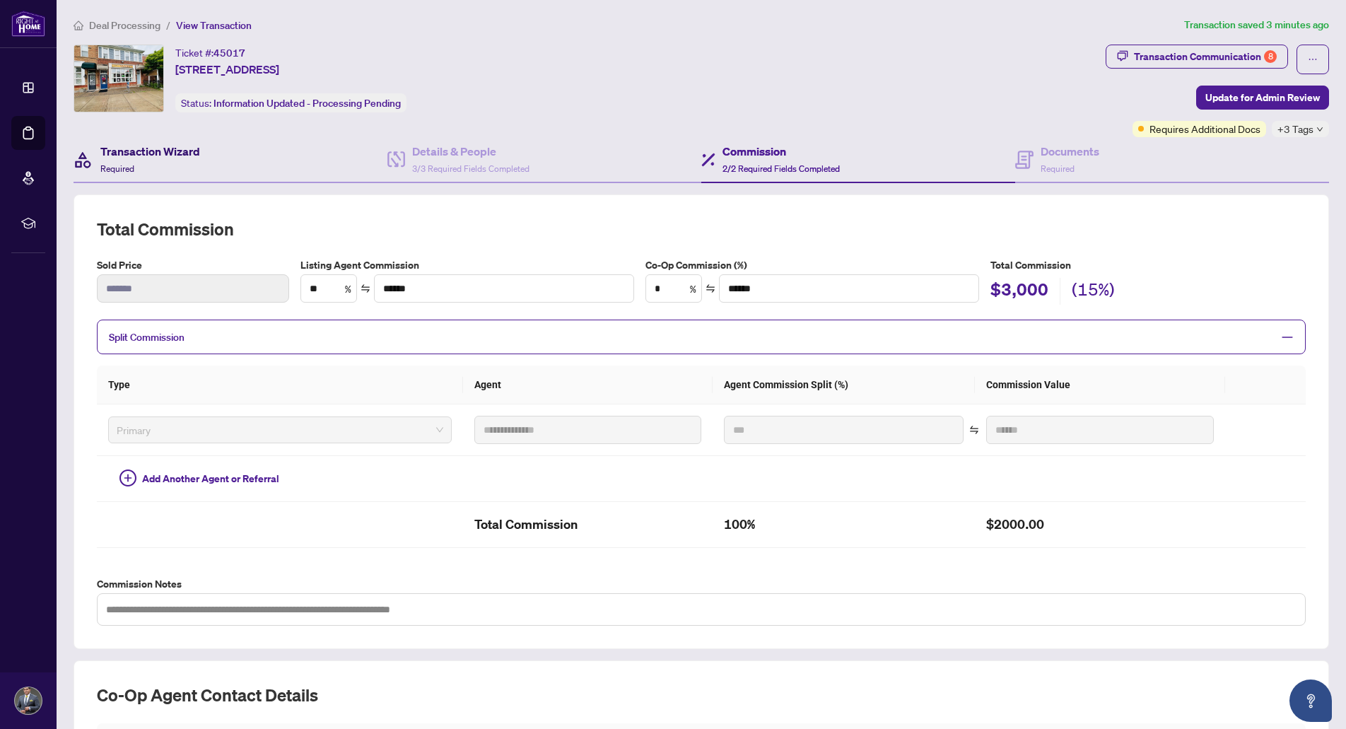
click at [172, 151] on h4 "Transaction Wizard" at bounding box center [150, 151] width 100 height 17
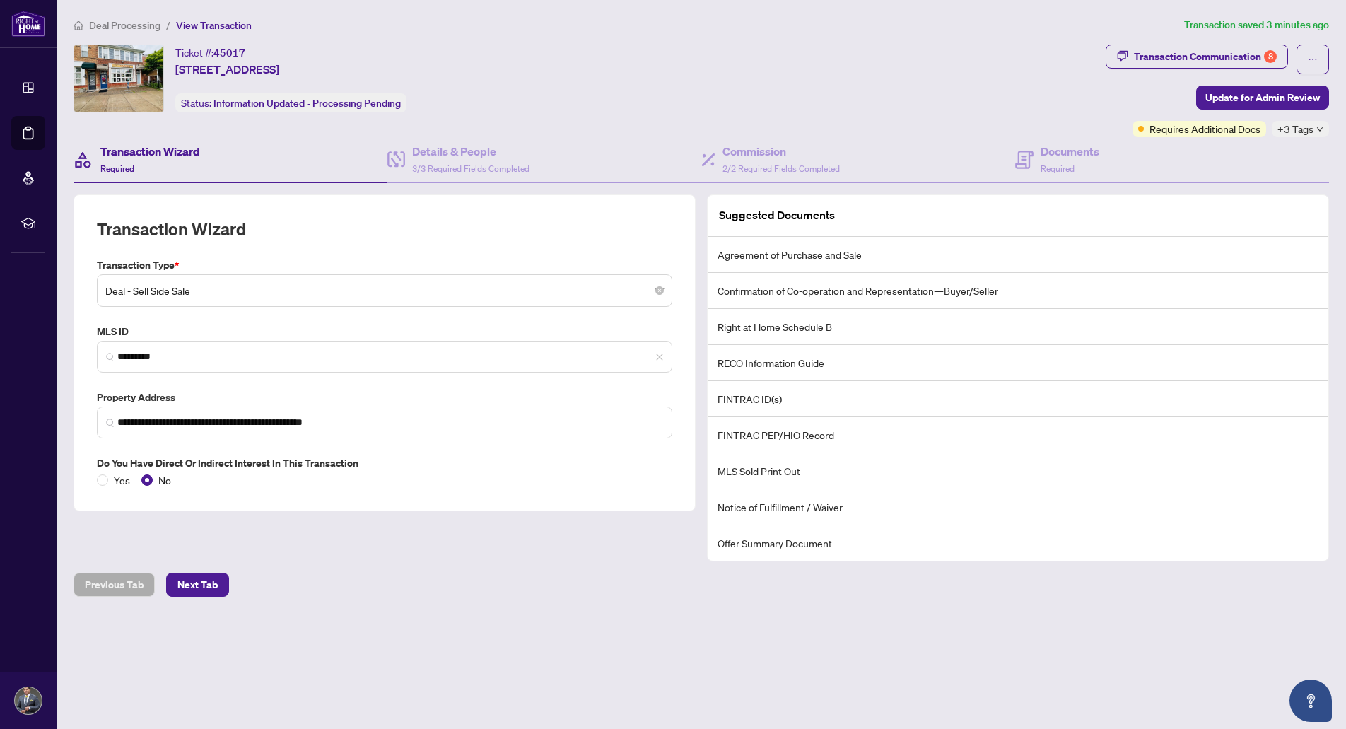
click at [323, 291] on span "Deal - Sell Side Sale" at bounding box center [384, 290] width 558 height 27
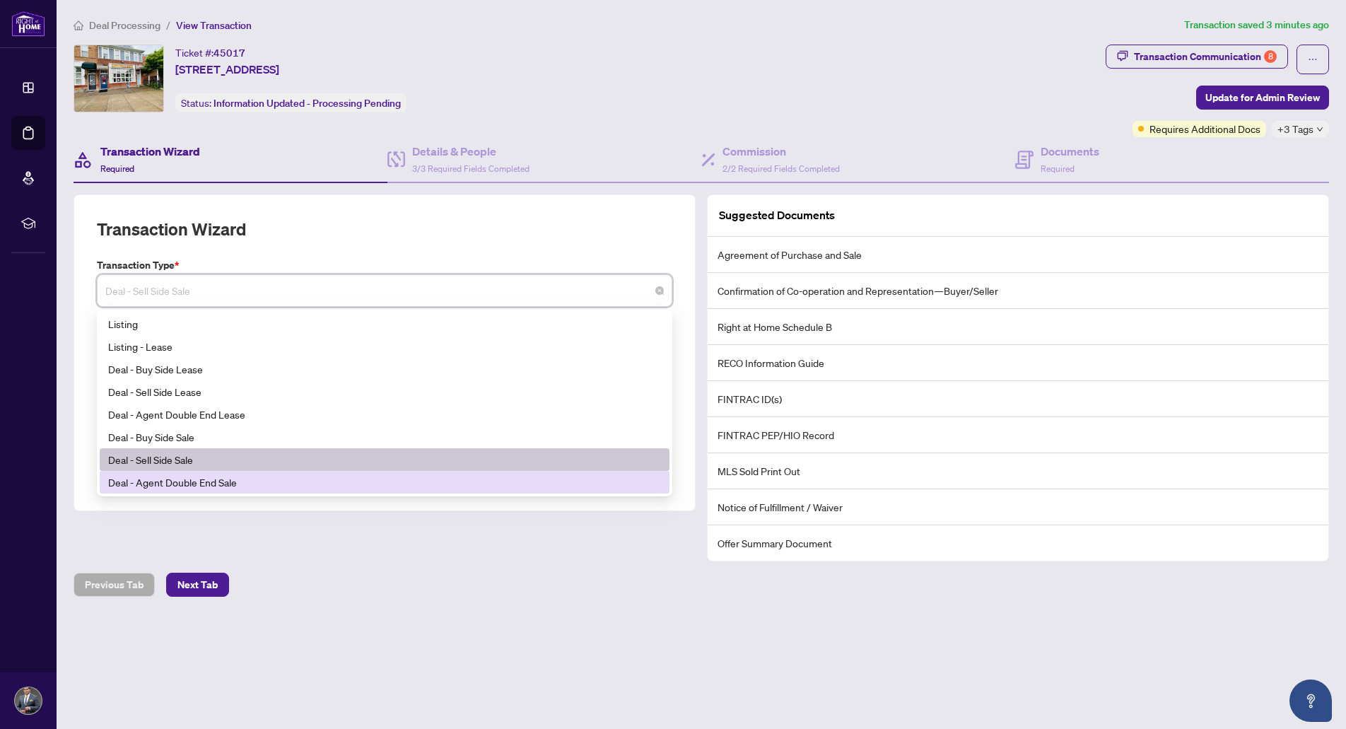
click at [219, 484] on div "Deal - Agent Double End Sale" at bounding box center [384, 482] width 553 height 16
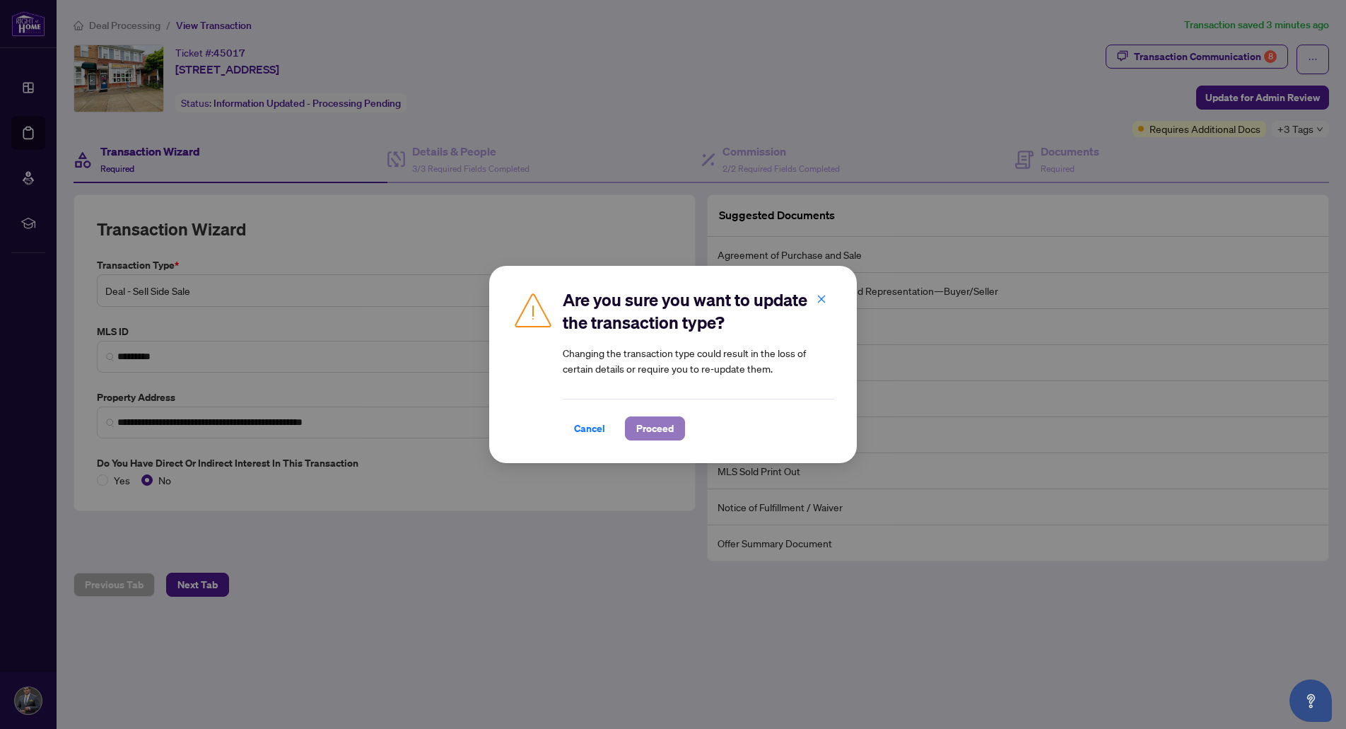
click at [650, 429] on span "Proceed" at bounding box center [654, 428] width 37 height 23
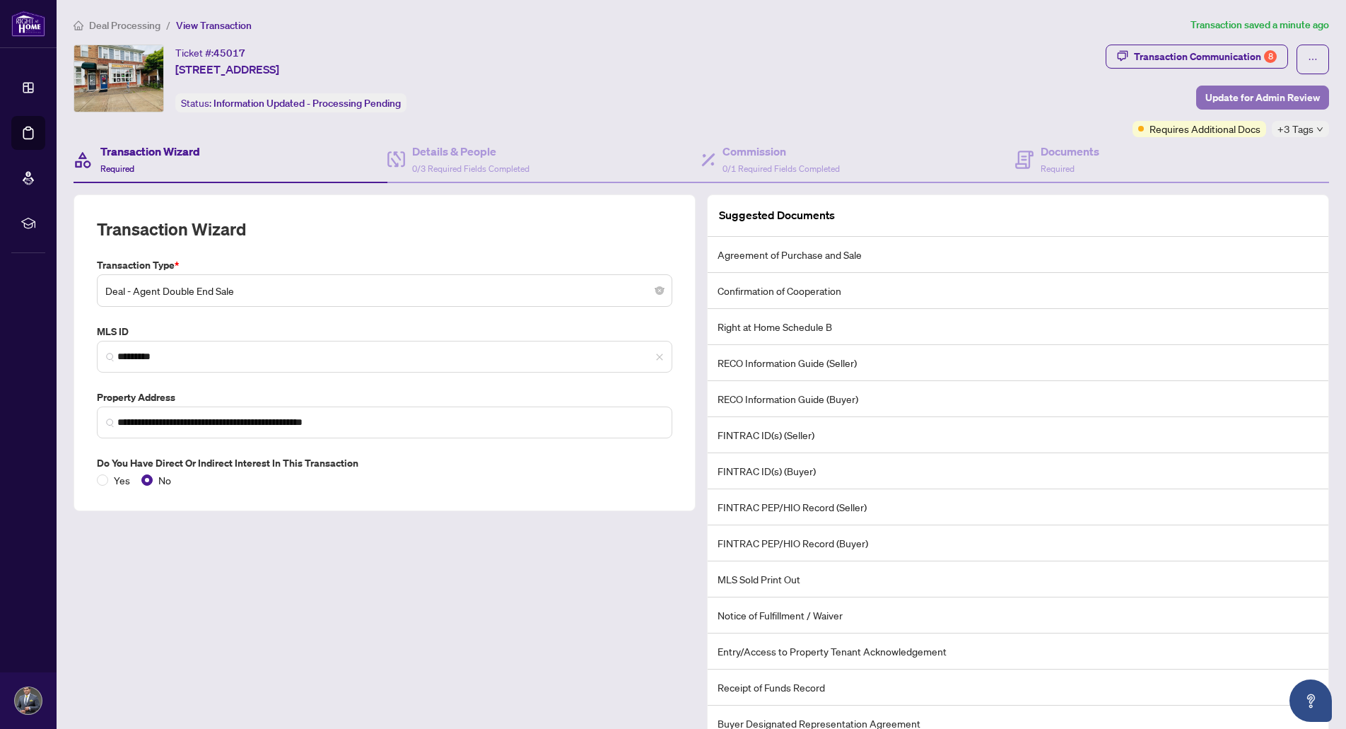
click at [1245, 99] on span "Update for Admin Review" at bounding box center [1262, 97] width 115 height 23
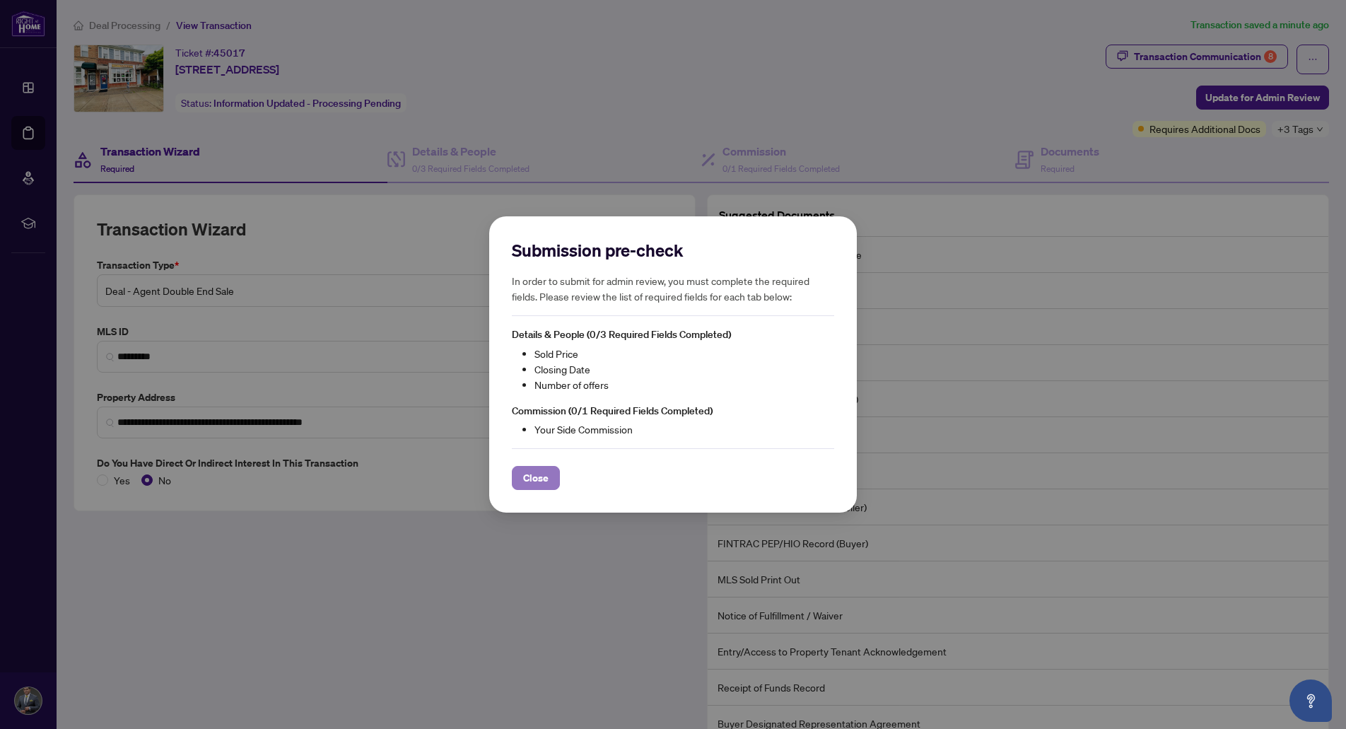
click at [531, 478] on span "Close" at bounding box center [535, 478] width 25 height 23
